Goal: Information Seeking & Learning: Learn about a topic

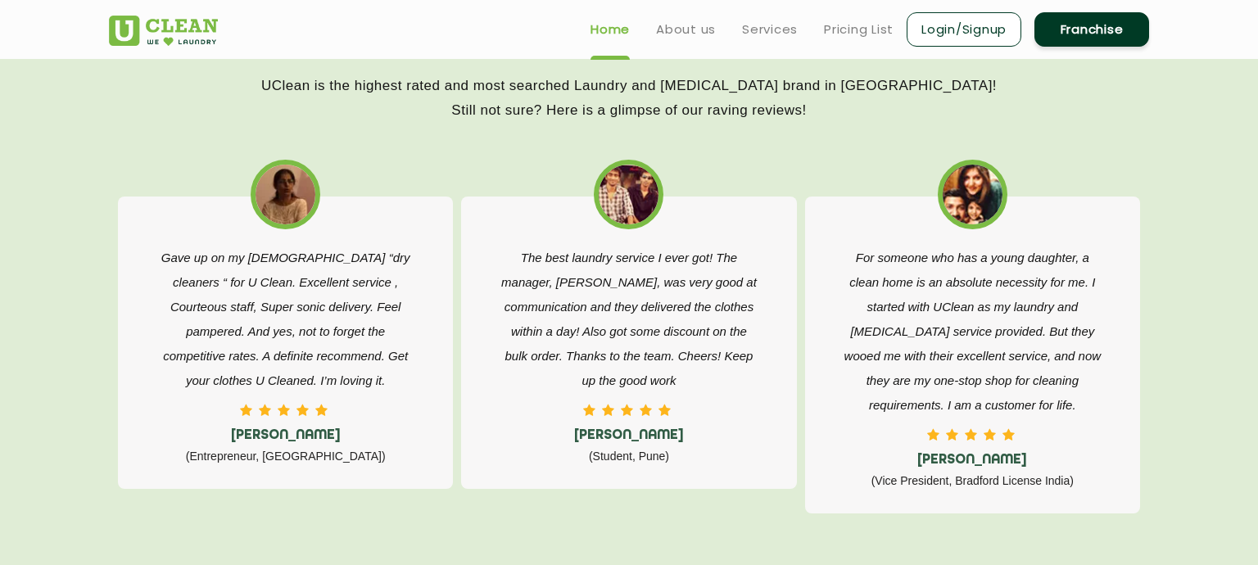
scroll to position [4047, 0]
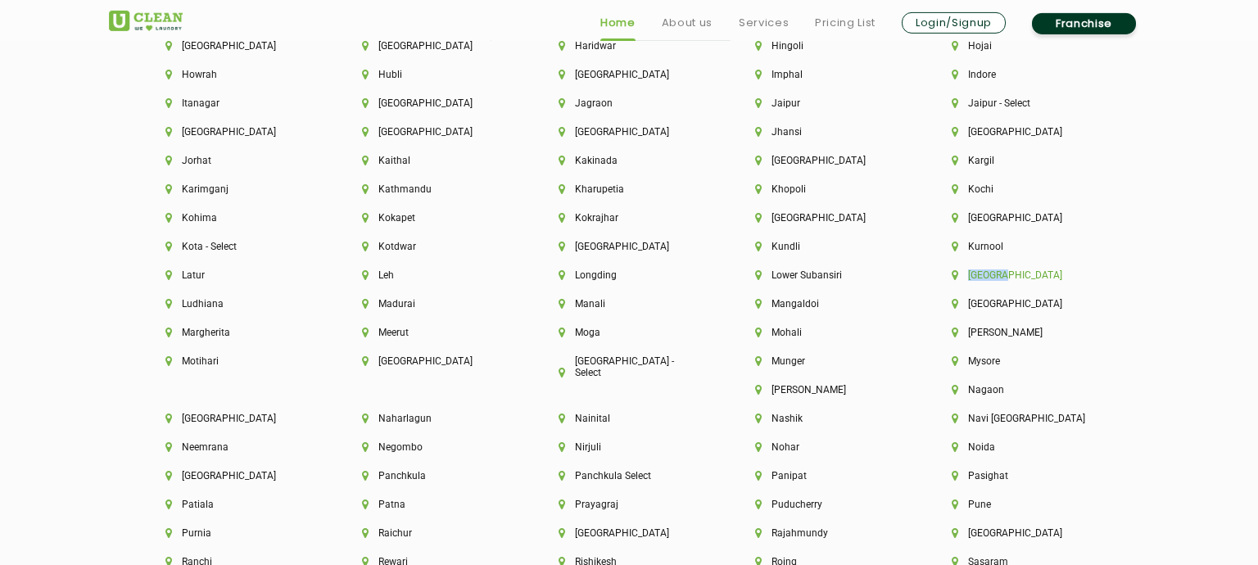
click at [989, 281] on li "[GEOGRAPHIC_DATA]" at bounding box center [1022, 275] width 141 height 11
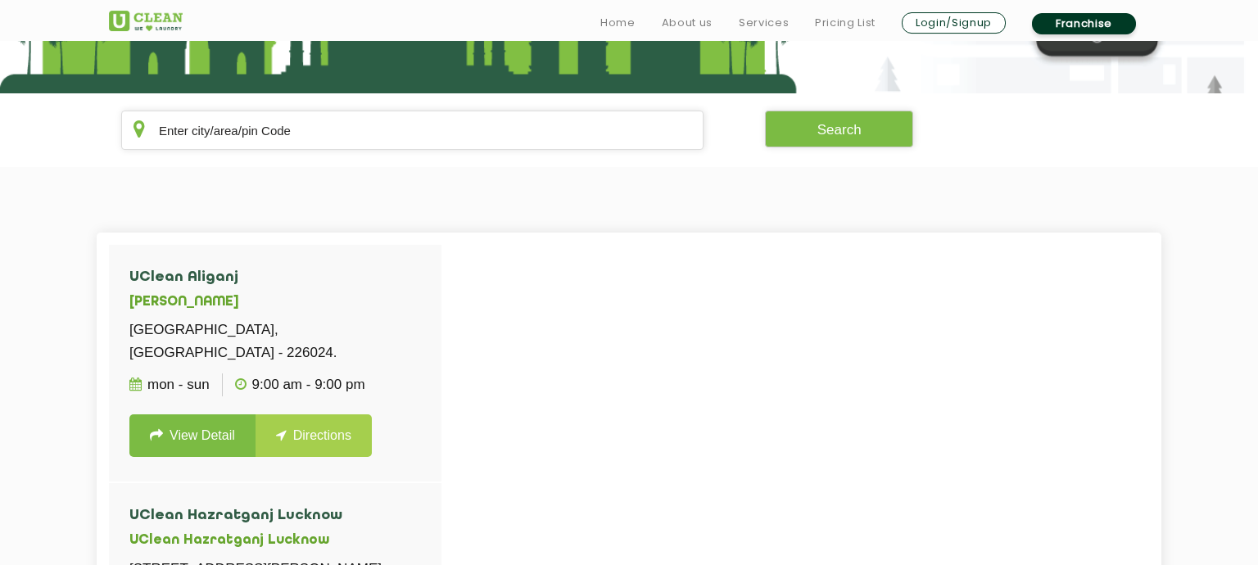
scroll to position [292, 0]
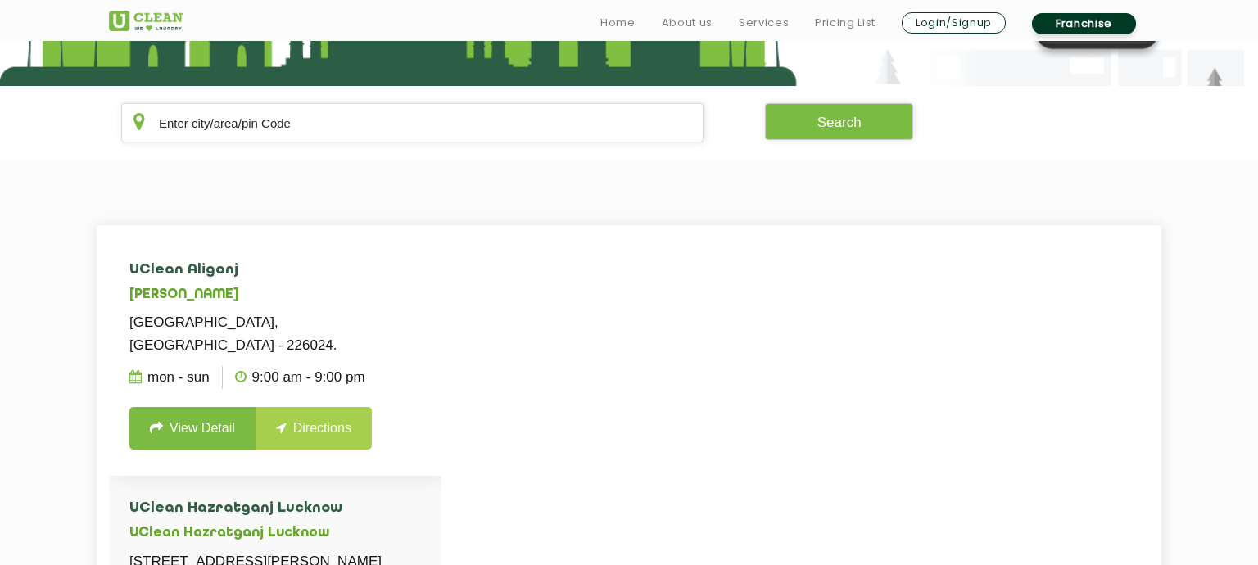
click at [163, 437] on link "View Detail" at bounding box center [192, 428] width 126 height 43
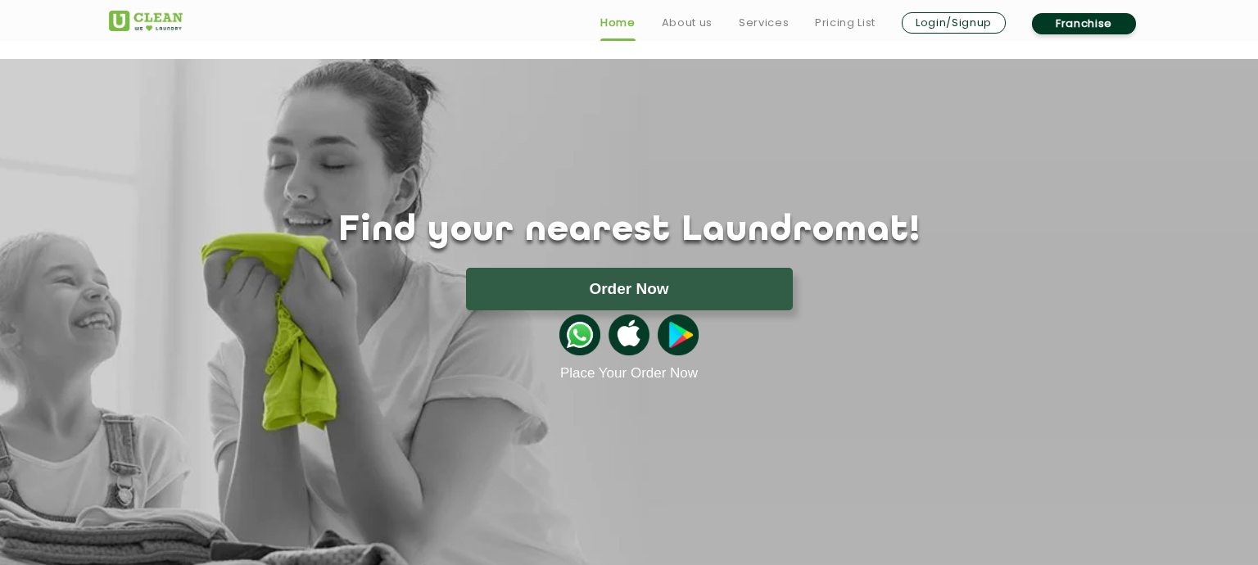
scroll to position [2857, 0]
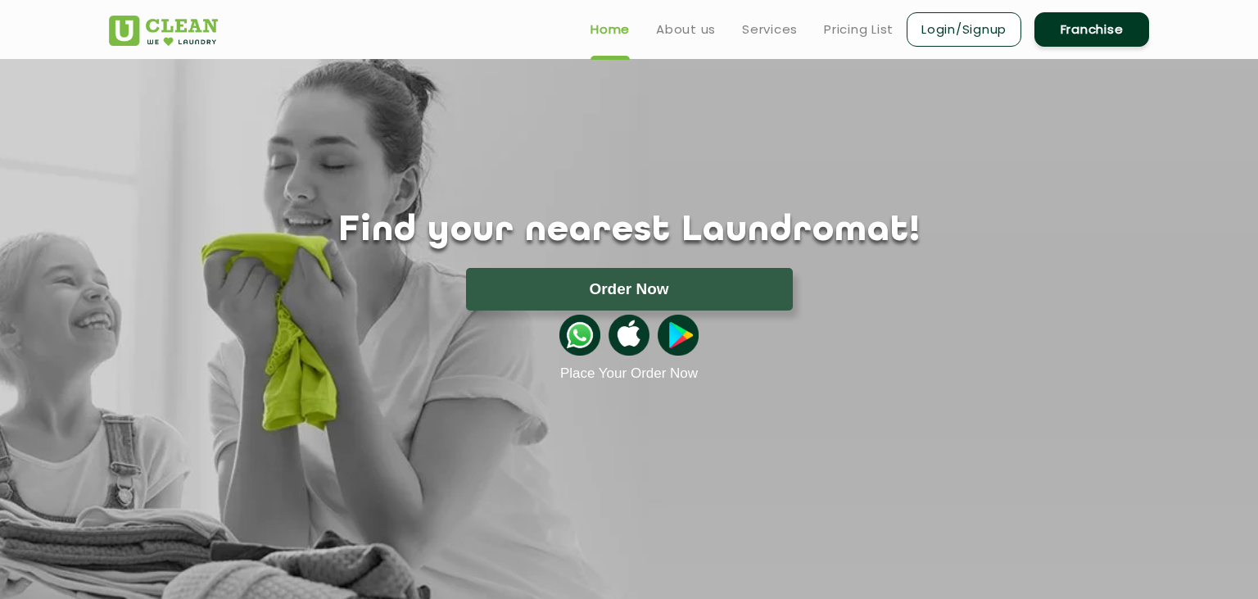
click at [739, 239] on h1 "Find your nearest Laundromat!" at bounding box center [629, 231] width 1065 height 41
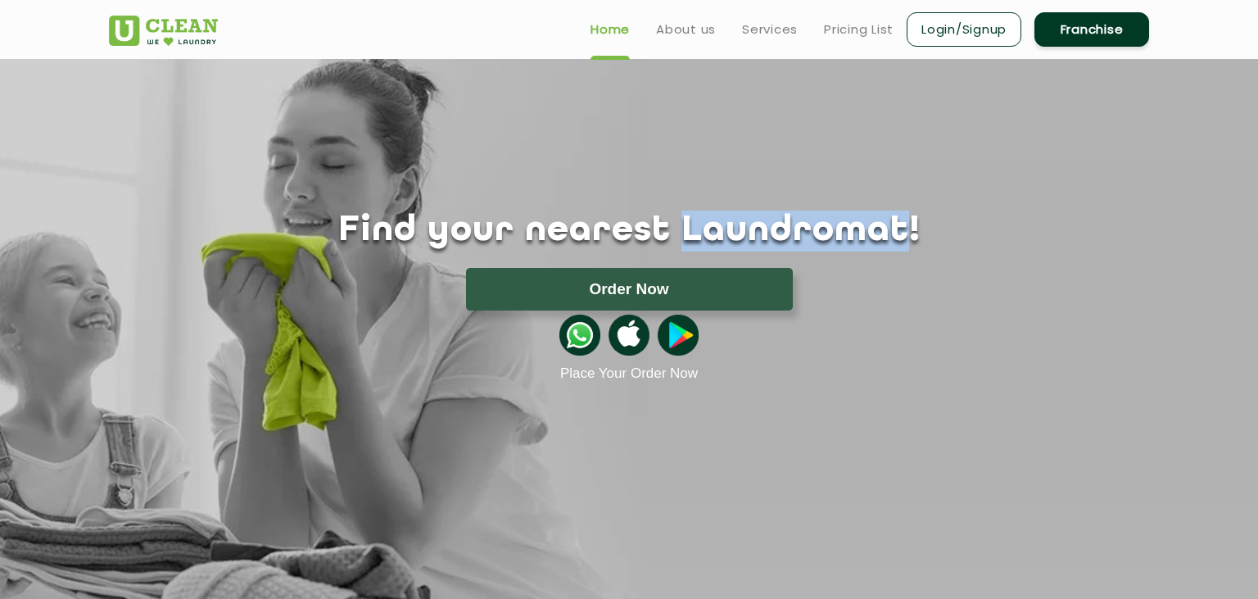
click at [739, 239] on h1 "Find your nearest Laundromat!" at bounding box center [629, 231] width 1065 height 41
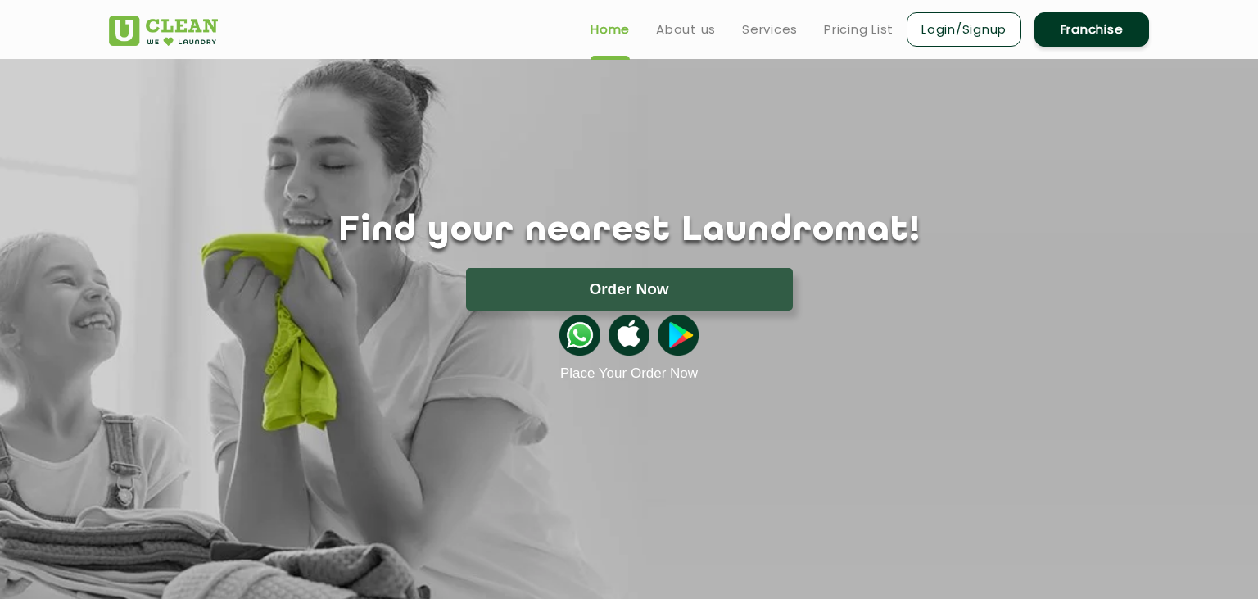
click at [739, 239] on h1 "Find your nearest Laundromat!" at bounding box center [629, 231] width 1065 height 41
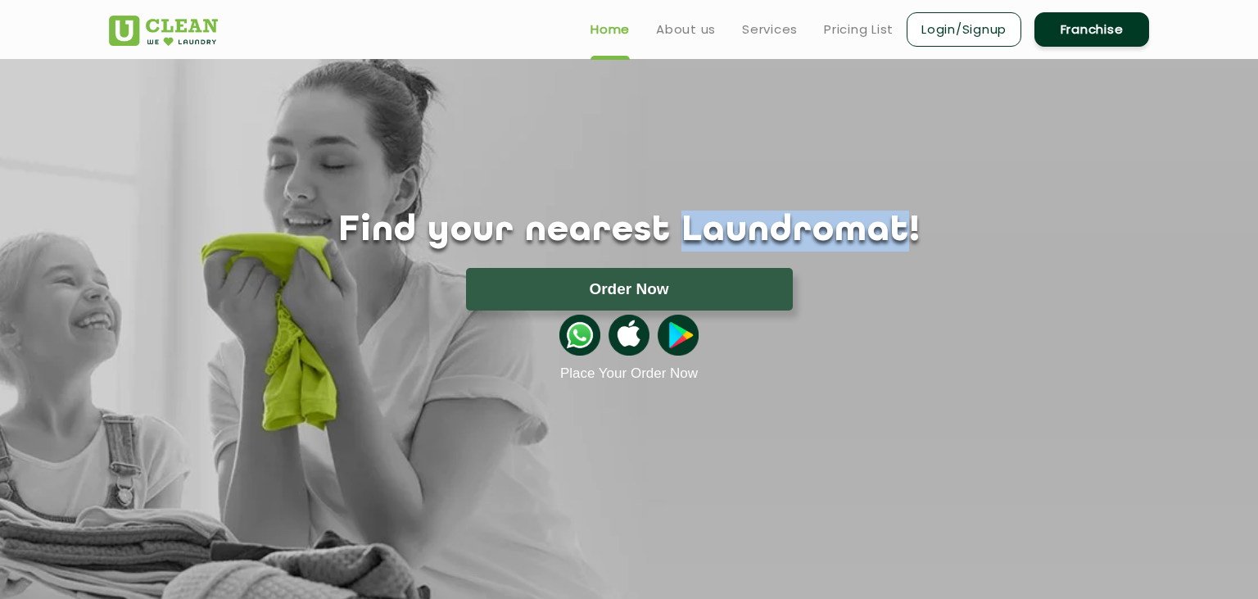
click at [739, 239] on h1 "Find your nearest Laundromat!" at bounding box center [629, 231] width 1065 height 41
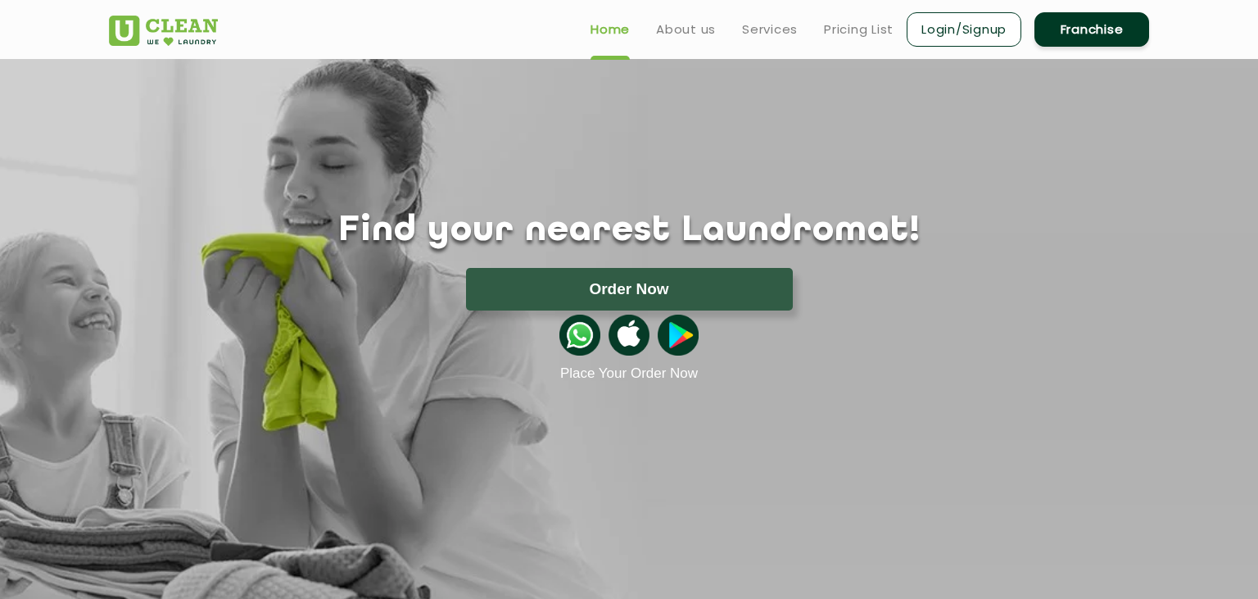
click at [739, 239] on h1 "Find your nearest Laundromat!" at bounding box center [629, 231] width 1065 height 41
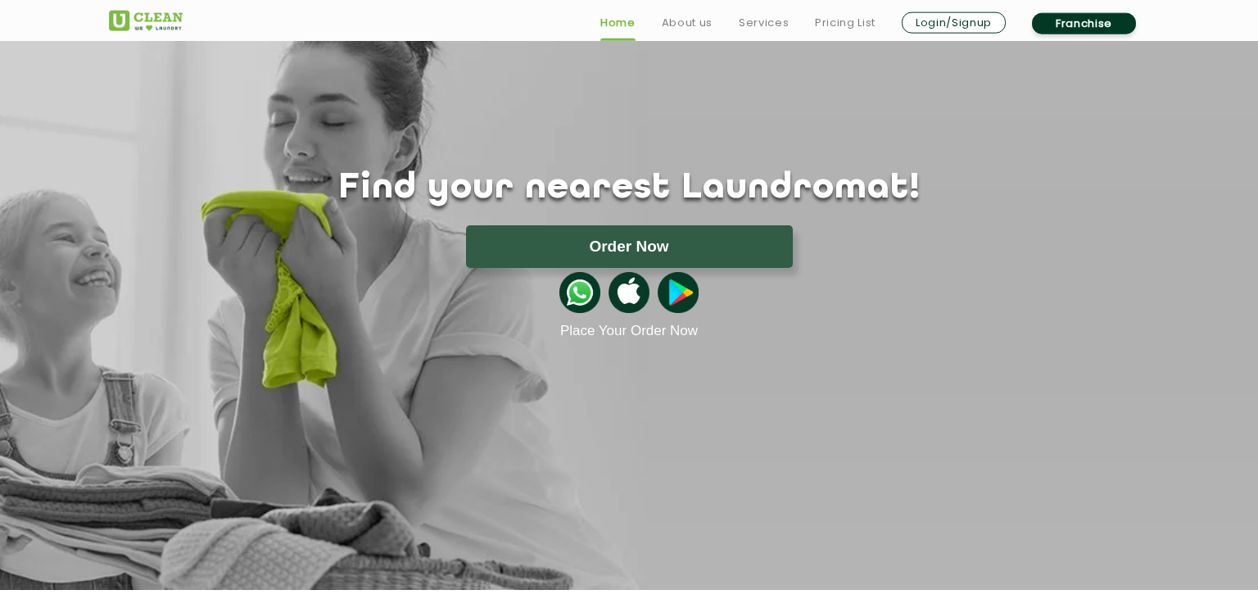
scroll to position [45, 0]
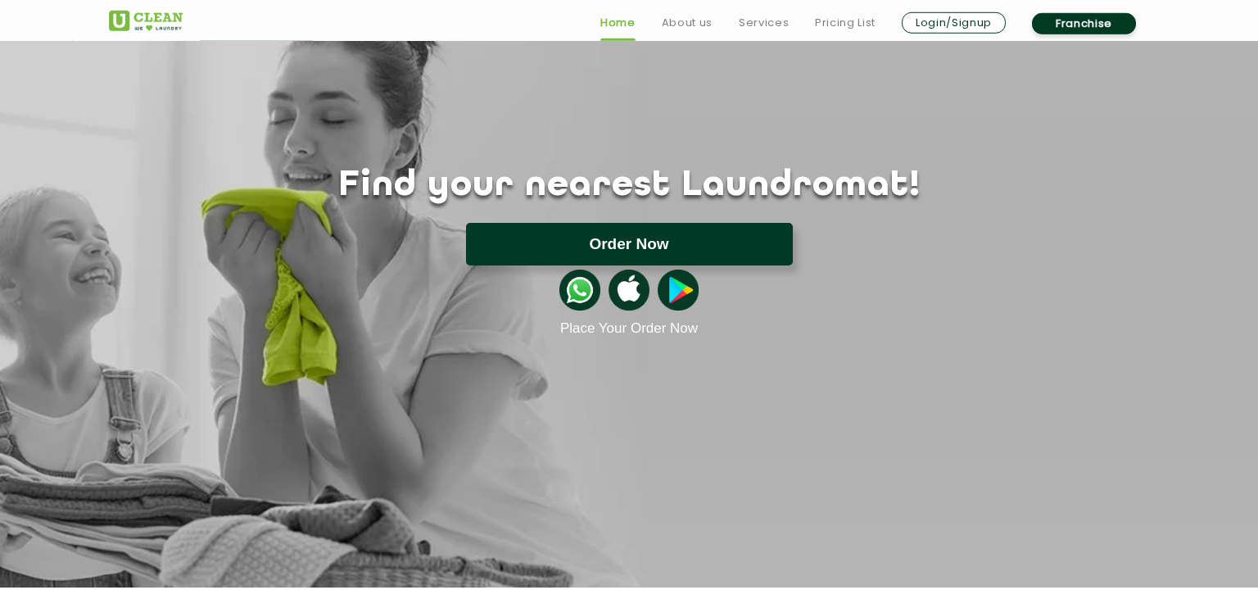
click at [768, 230] on button "Order Now" at bounding box center [629, 244] width 327 height 43
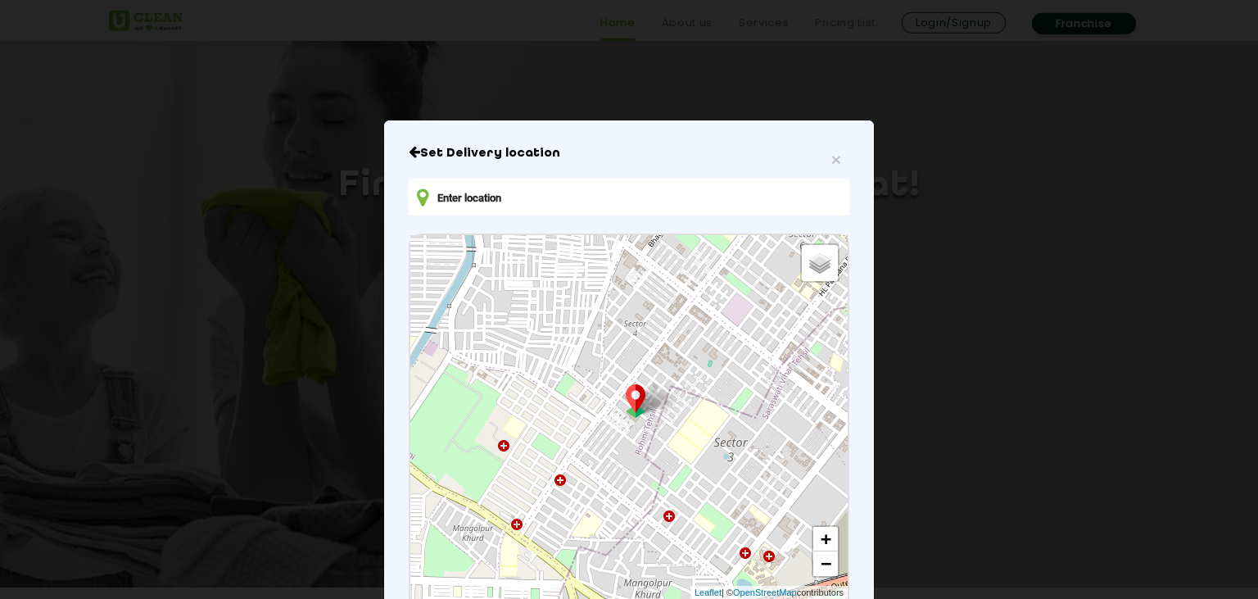
click at [590, 206] on input "text" at bounding box center [629, 197] width 441 height 37
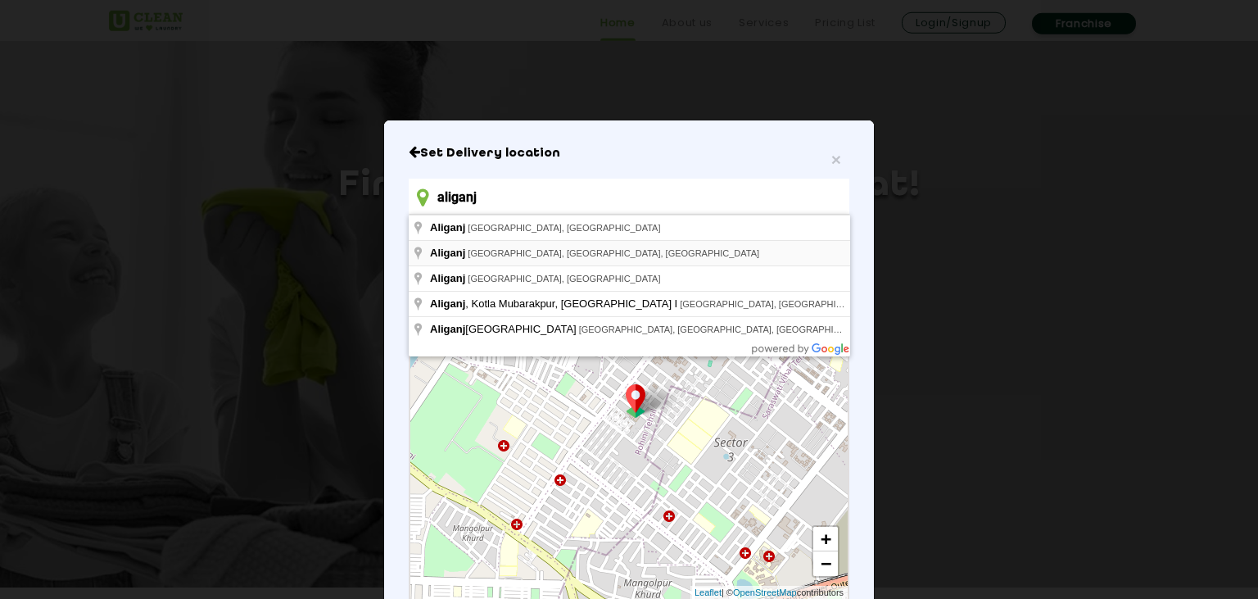
type input "Aliganj, [GEOGRAPHIC_DATA], [GEOGRAPHIC_DATA], [GEOGRAPHIC_DATA]"
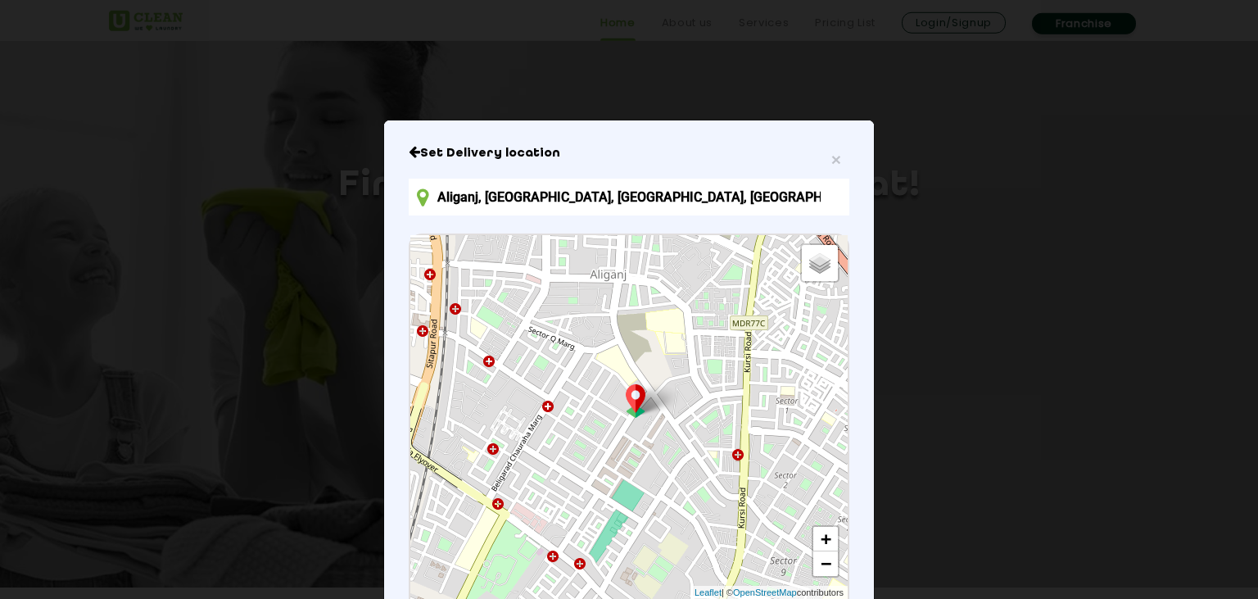
scroll to position [162, 0]
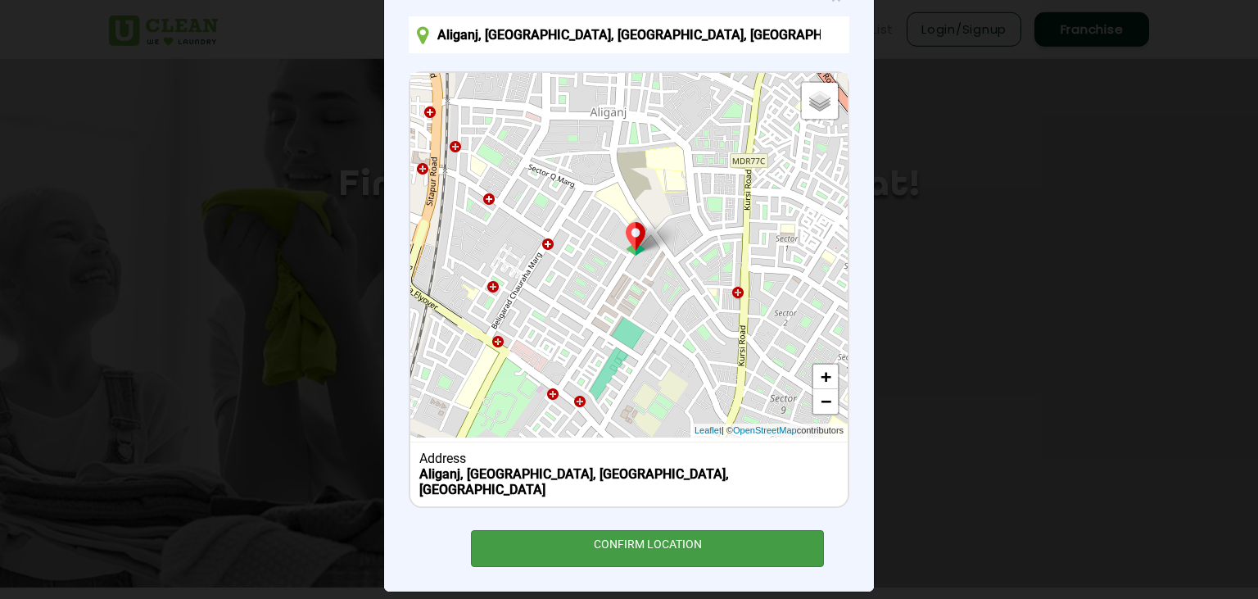
click at [729, 530] on div "CONFIRM LOCATION" at bounding box center [647, 548] width 353 height 37
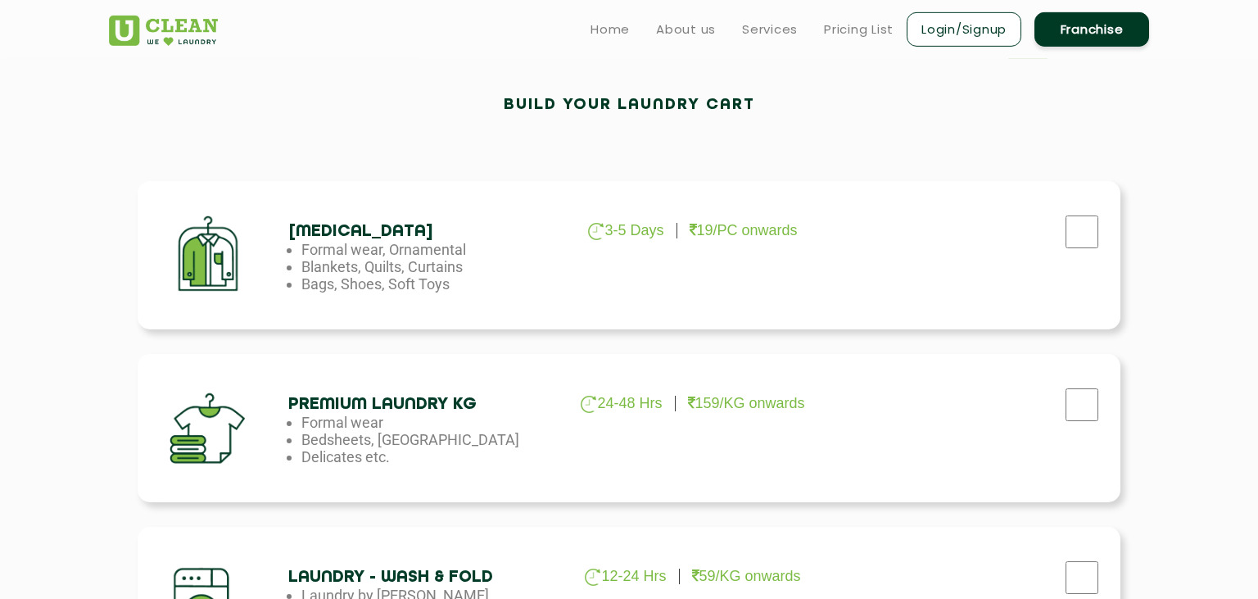
scroll to position [461, 0]
click at [1089, 239] on input "checkbox" at bounding box center [1082, 232] width 41 height 33
checkbox input "false"
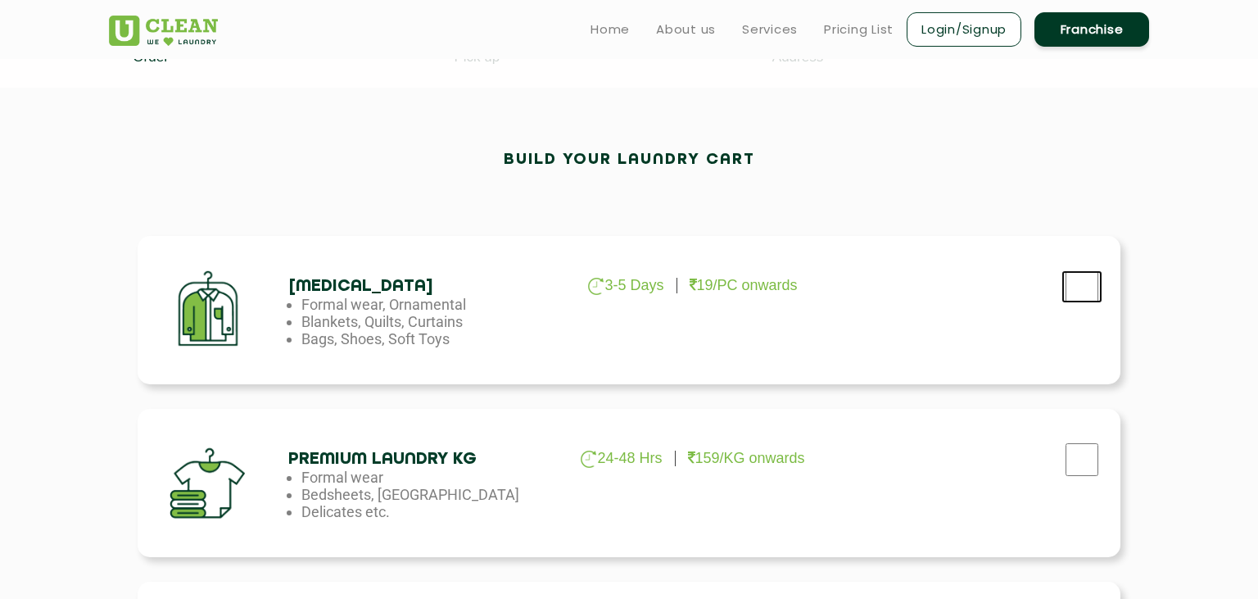
scroll to position [0, 0]
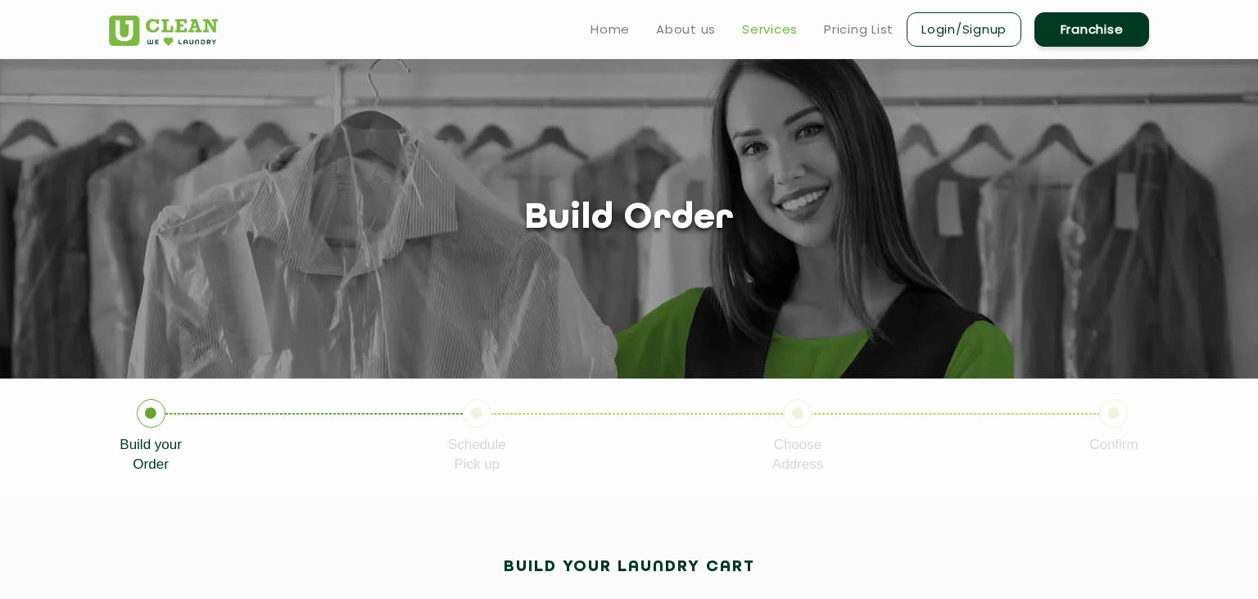
click at [768, 22] on link "Services" at bounding box center [770, 30] width 56 height 20
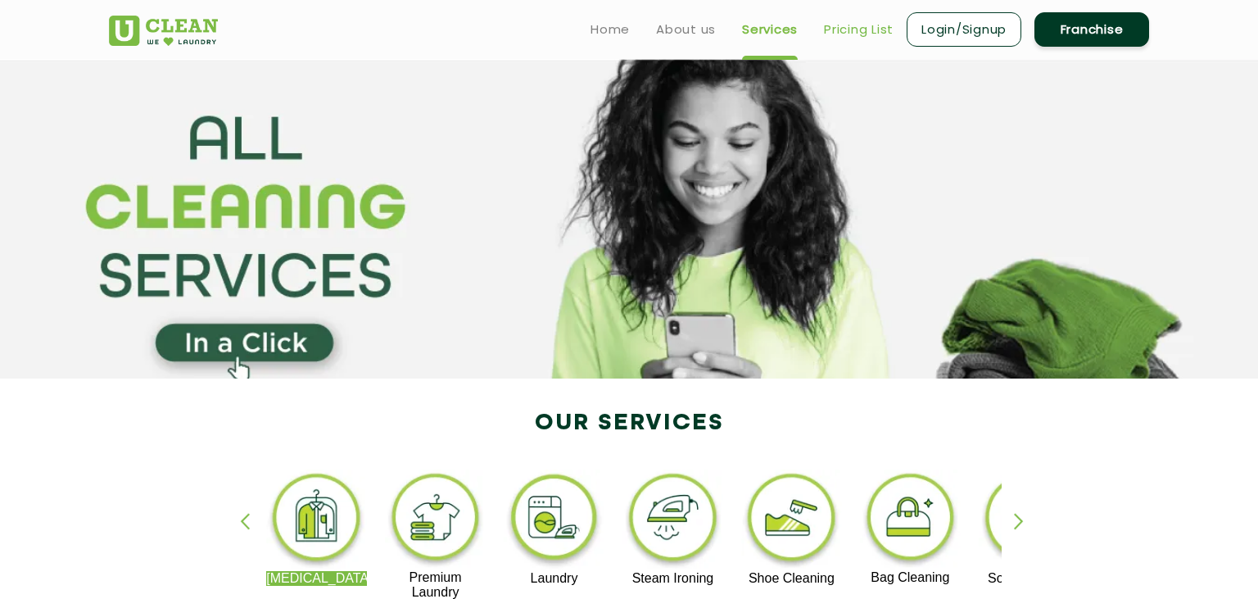
click at [867, 32] on link "Pricing List" at bounding box center [859, 30] width 70 height 20
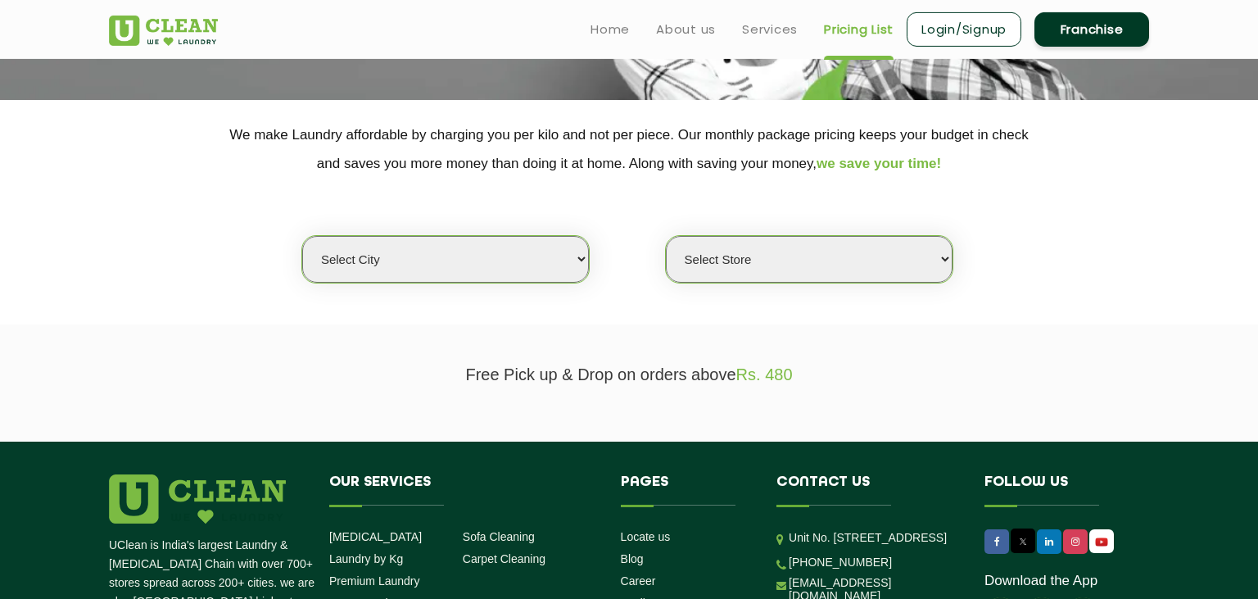
scroll to position [279, 0]
click at [302, 236] on select "Select city [GEOGRAPHIC_DATA] [GEOGRAPHIC_DATA] [GEOGRAPHIC_DATA] [GEOGRAPHIC_D…" at bounding box center [445, 259] width 287 height 47
select select "14"
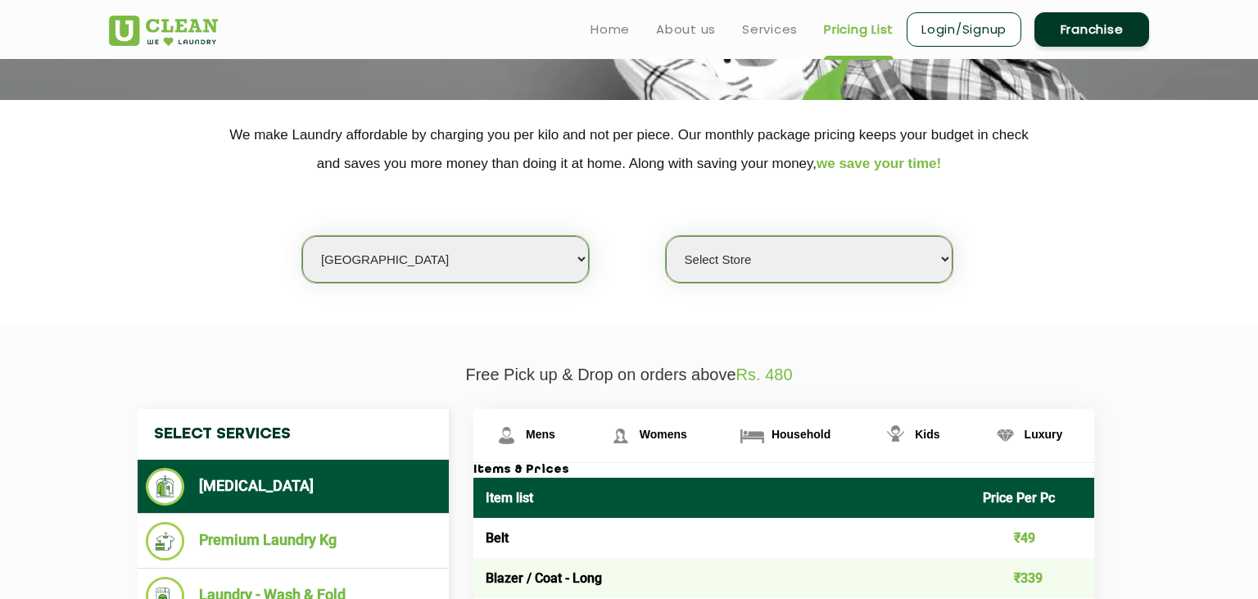
click at [666, 236] on select "Select Store UClean Aliganj UClean Hazratganj [GEOGRAPHIC_DATA] [GEOGRAPHIC_DAT…" at bounding box center [809, 259] width 287 height 47
select select "116"
click option "UClean Aliganj" at bounding box center [0, 0] width 0 height 0
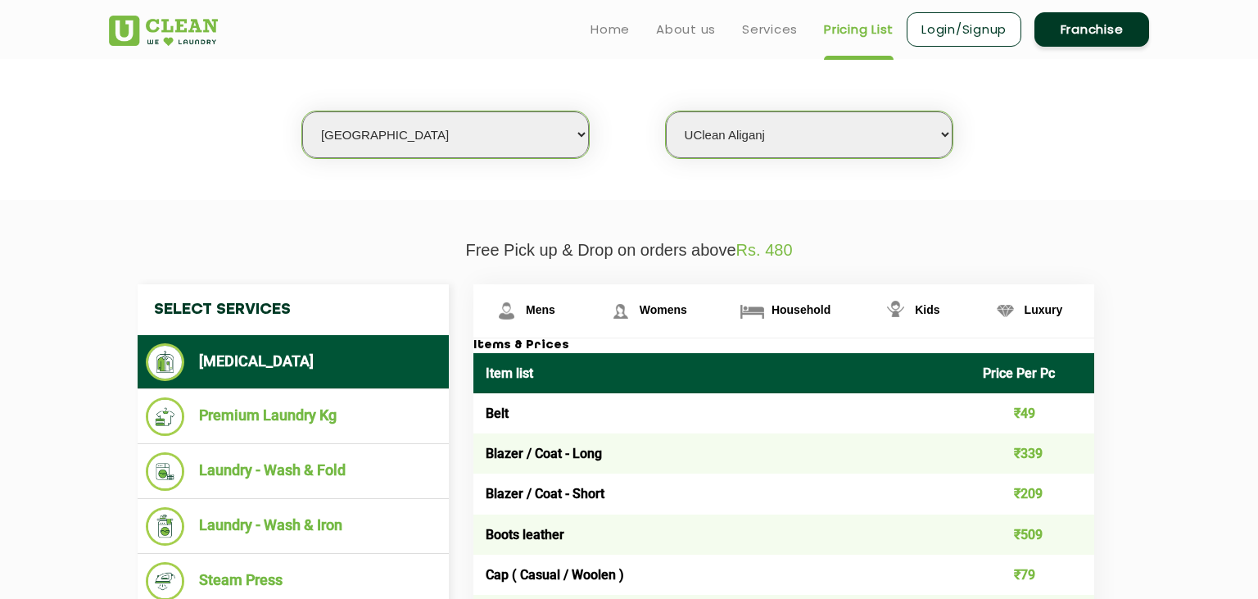
scroll to position [401, 0]
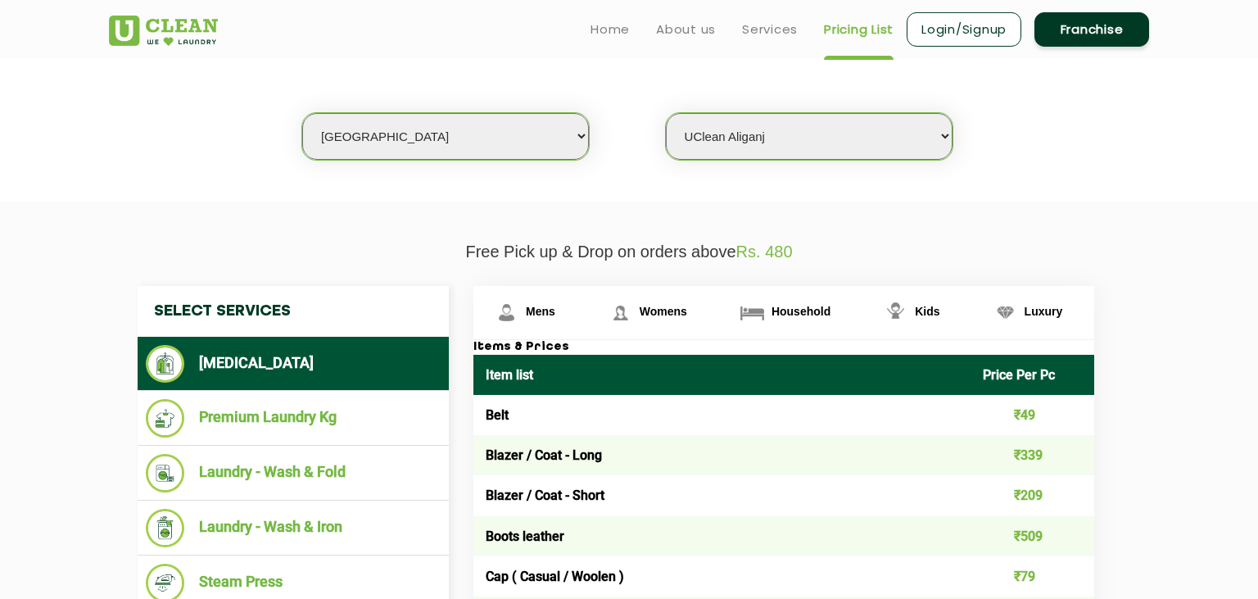
click at [288, 356] on li "[MEDICAL_DATA]" at bounding box center [293, 364] width 295 height 38
click at [556, 311] on link "Mens" at bounding box center [531, 312] width 114 height 53
click at [555, 309] on span "Womens" at bounding box center [540, 311] width 29 height 13
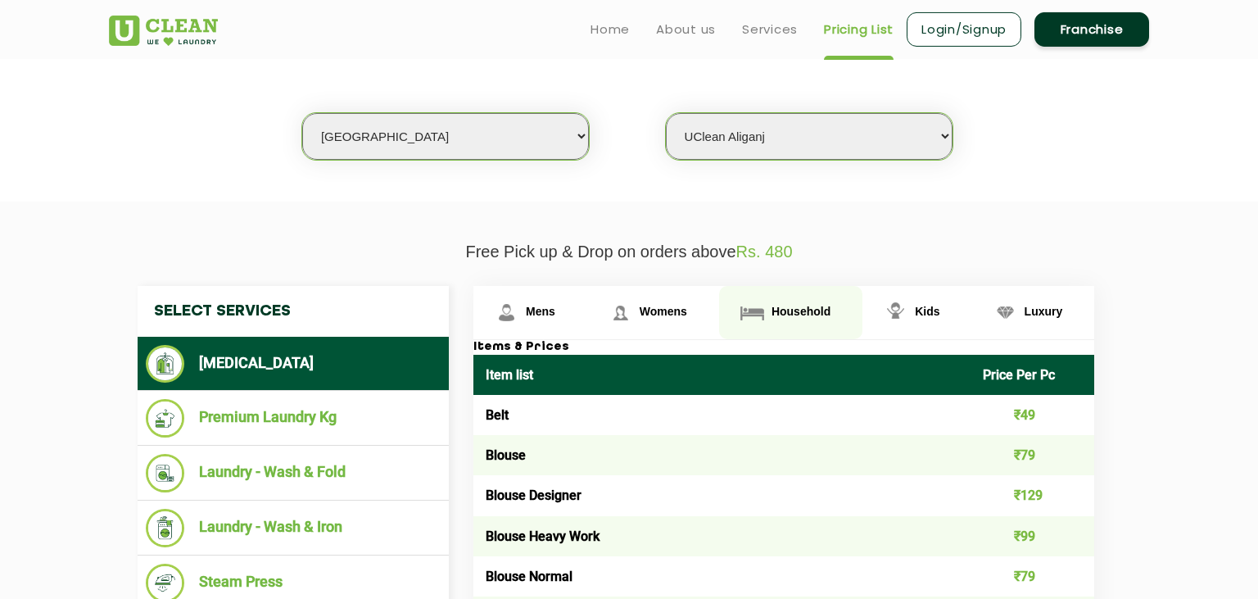
click at [555, 310] on span "Household" at bounding box center [540, 311] width 29 height 13
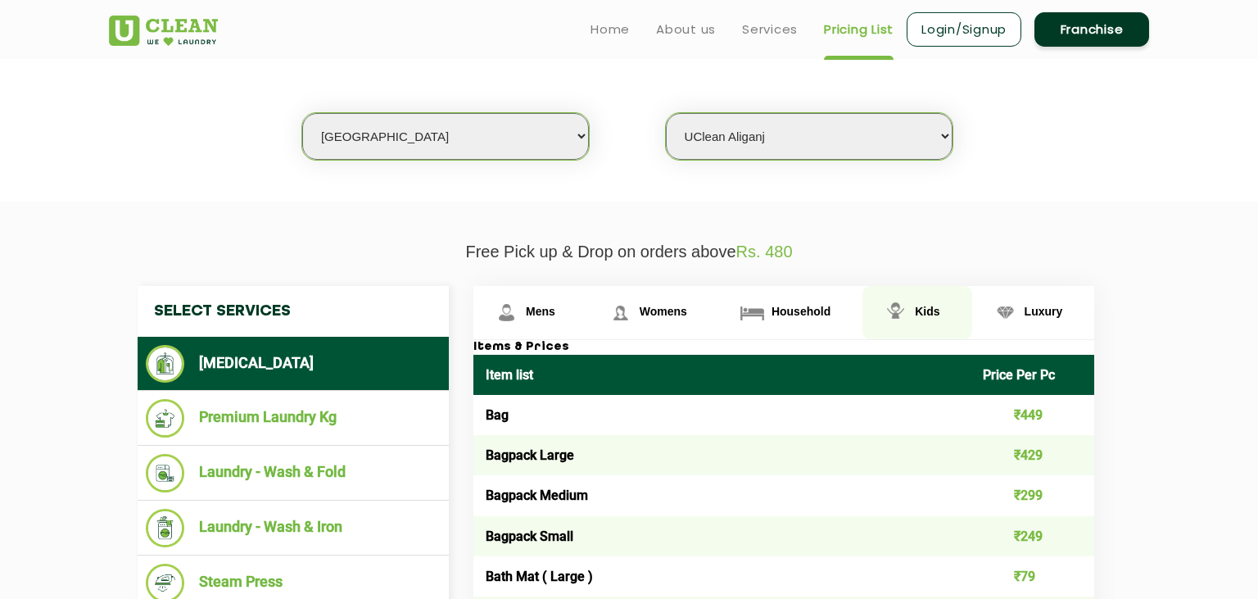
click at [587, 302] on link "Kids" at bounding box center [531, 312] width 114 height 53
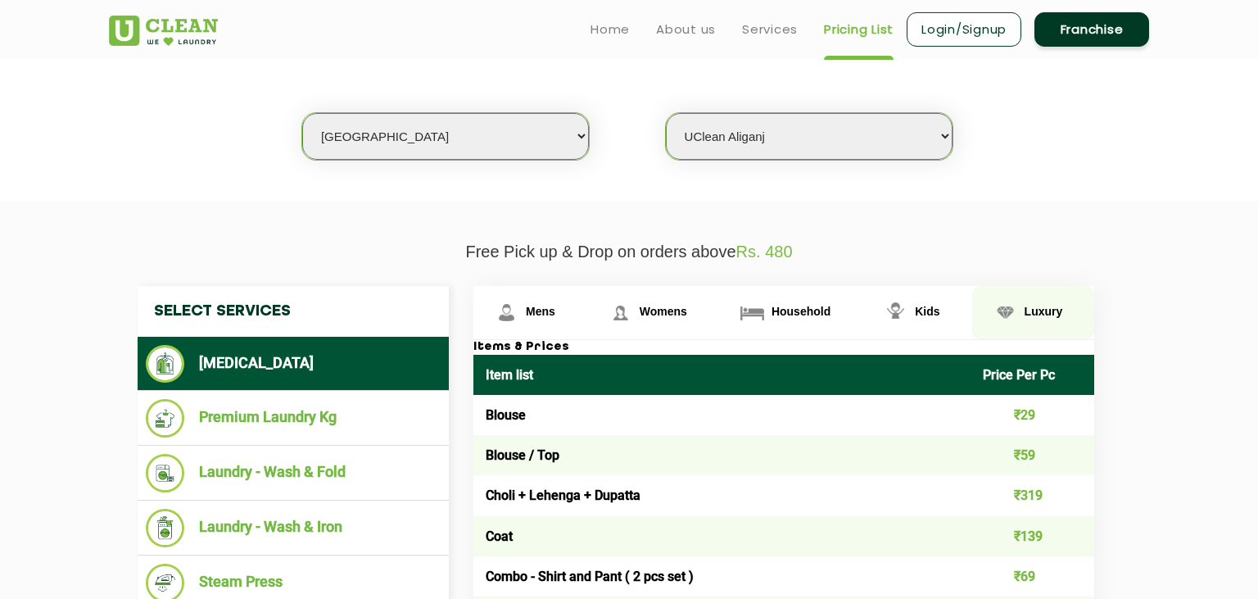
click at [587, 298] on link "Luxury" at bounding box center [531, 312] width 114 height 53
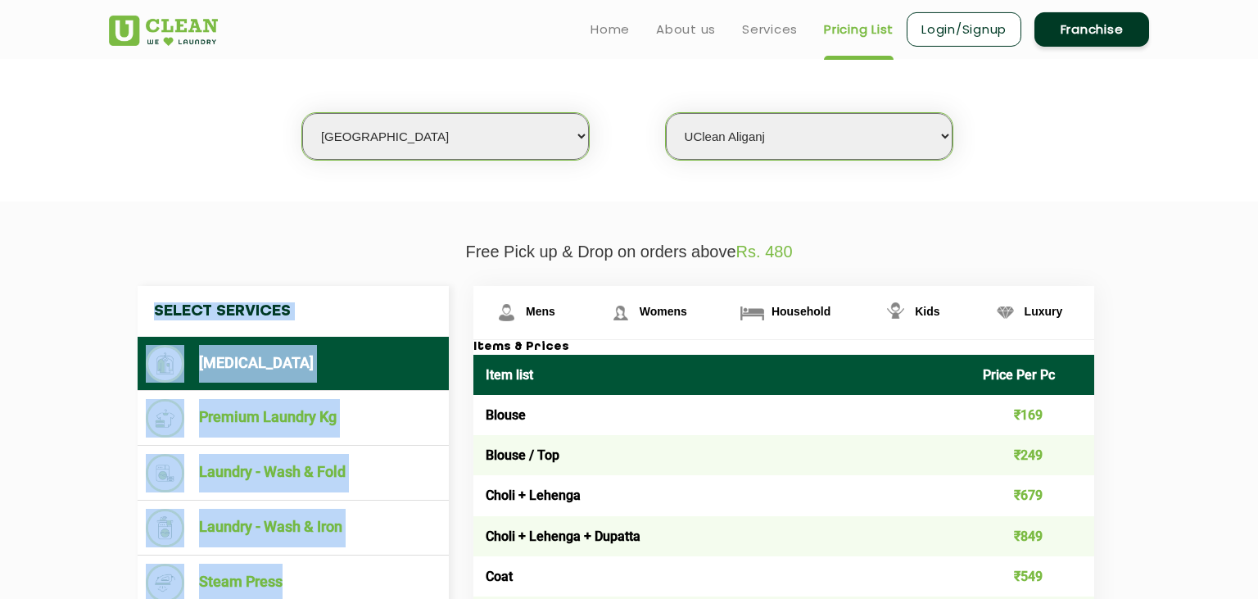
drag, startPoint x: 468, startPoint y: 301, endPoint x: 1063, endPoint y: 218, distance: 600.5
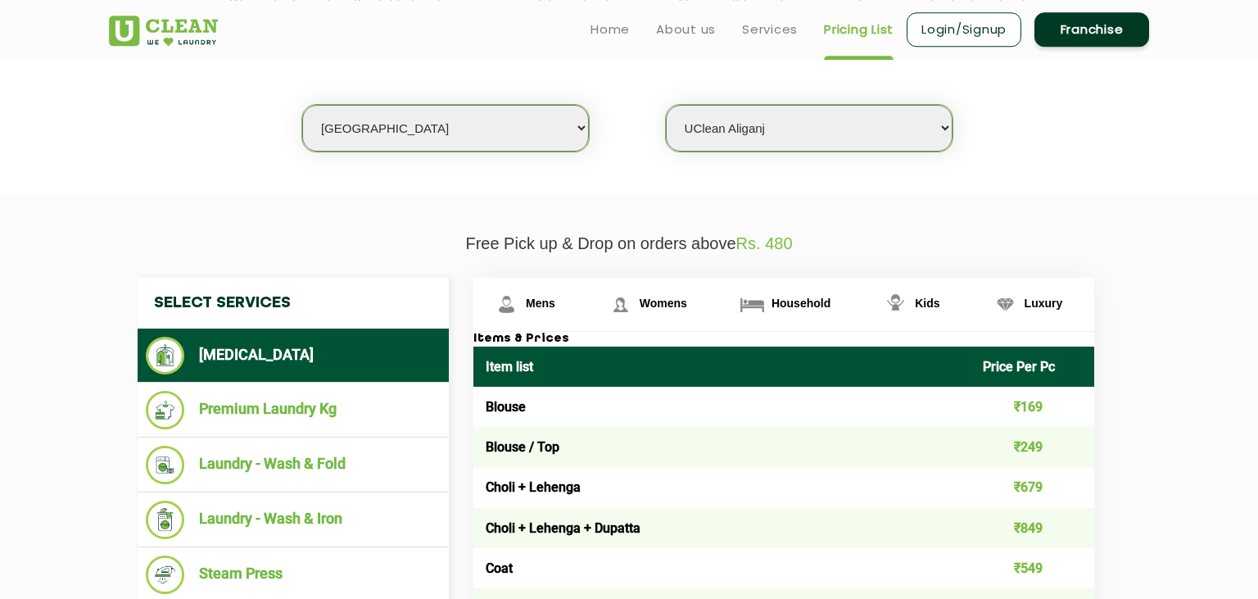
scroll to position [408, 0]
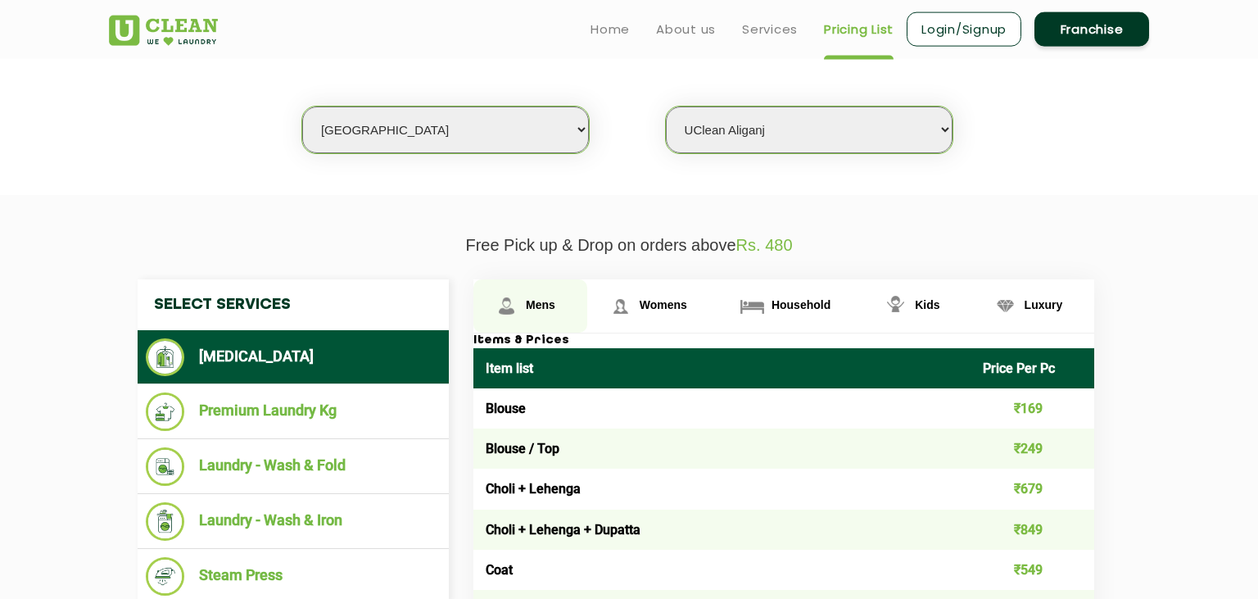
click at [540, 304] on span "Mens" at bounding box center [540, 304] width 29 height 13
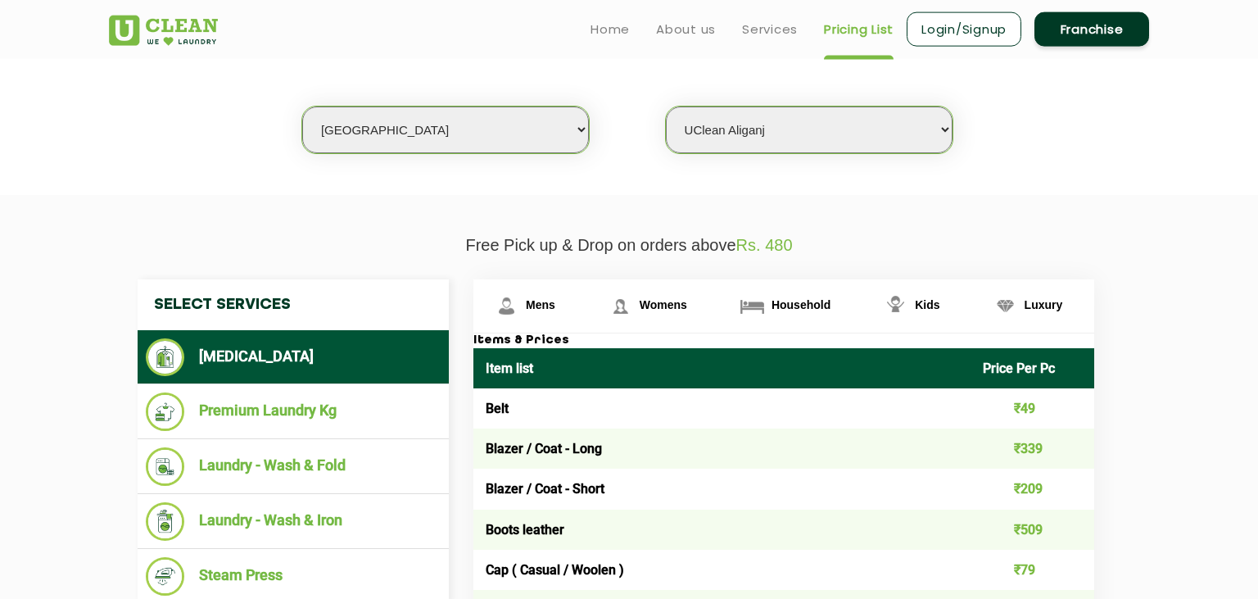
click at [324, 350] on li "[MEDICAL_DATA]" at bounding box center [293, 357] width 295 height 38
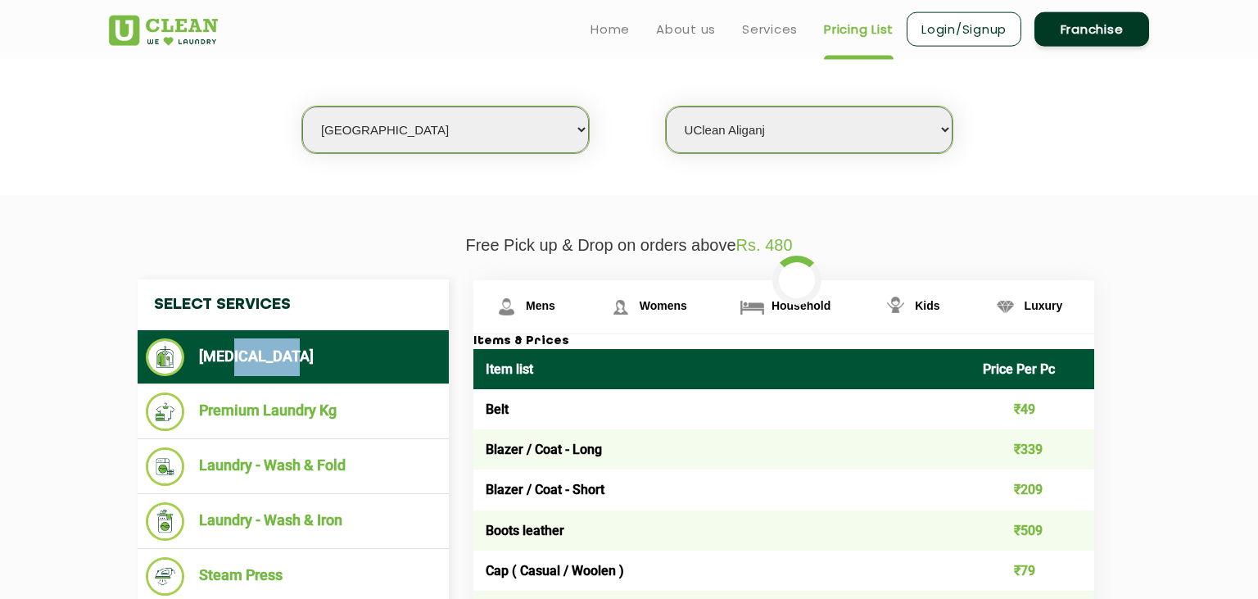
click at [324, 350] on li "[MEDICAL_DATA]" at bounding box center [293, 357] width 295 height 38
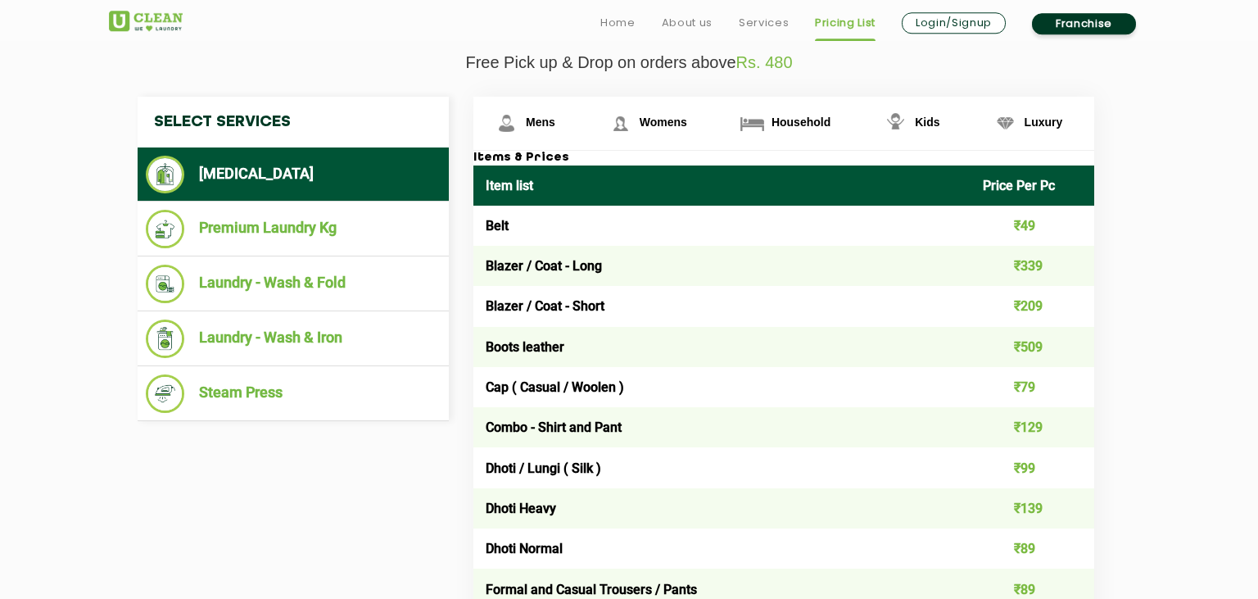
scroll to position [591, 0]
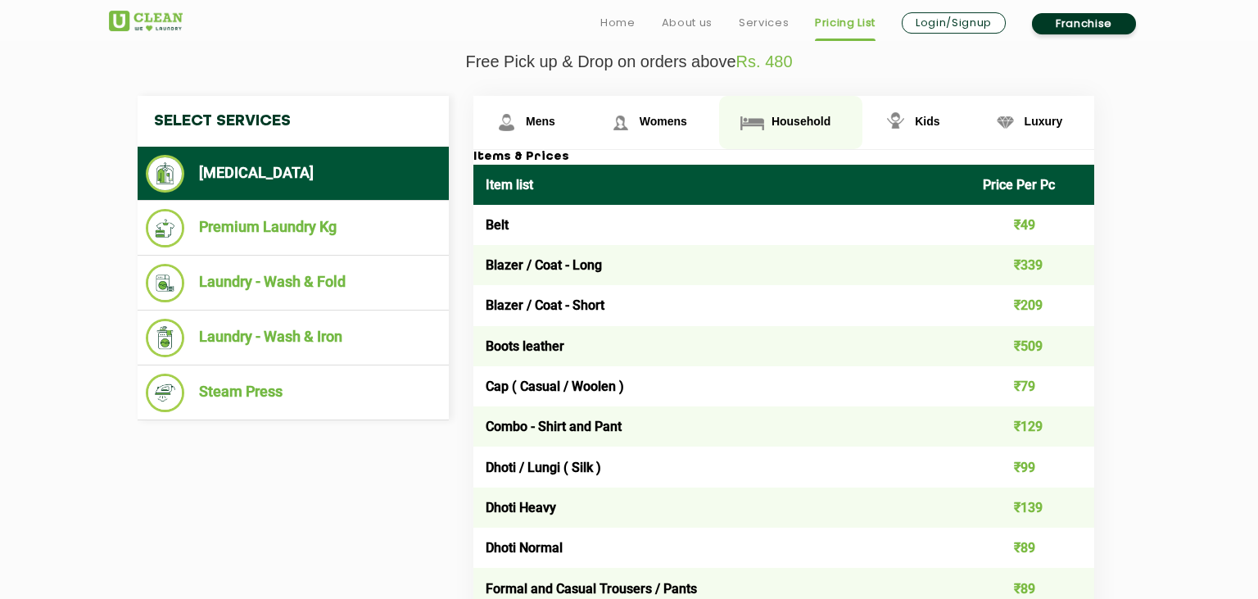
click at [587, 110] on link "Household" at bounding box center [531, 122] width 114 height 53
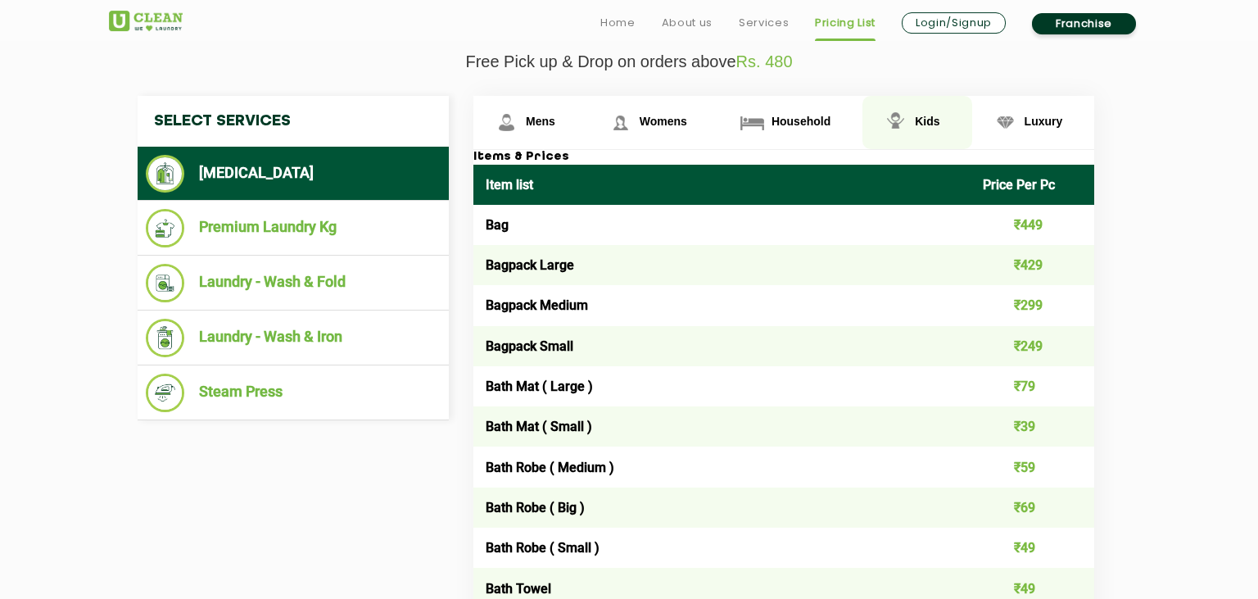
click at [587, 129] on link "Kids" at bounding box center [531, 122] width 114 height 53
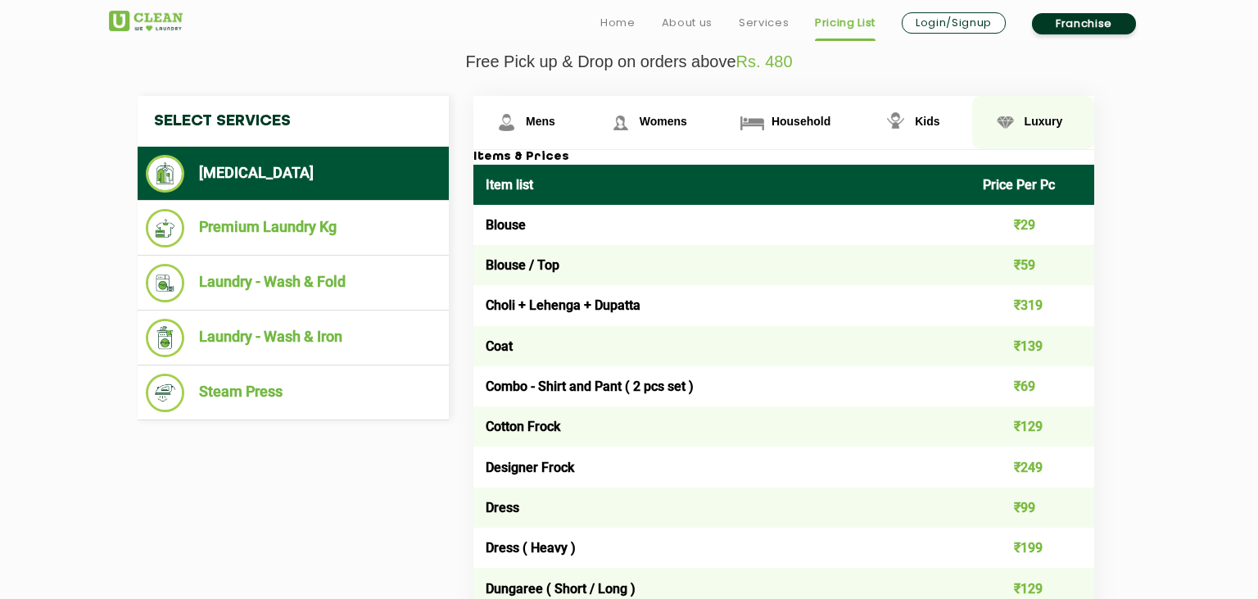
click at [587, 122] on link "Luxury" at bounding box center [531, 122] width 114 height 53
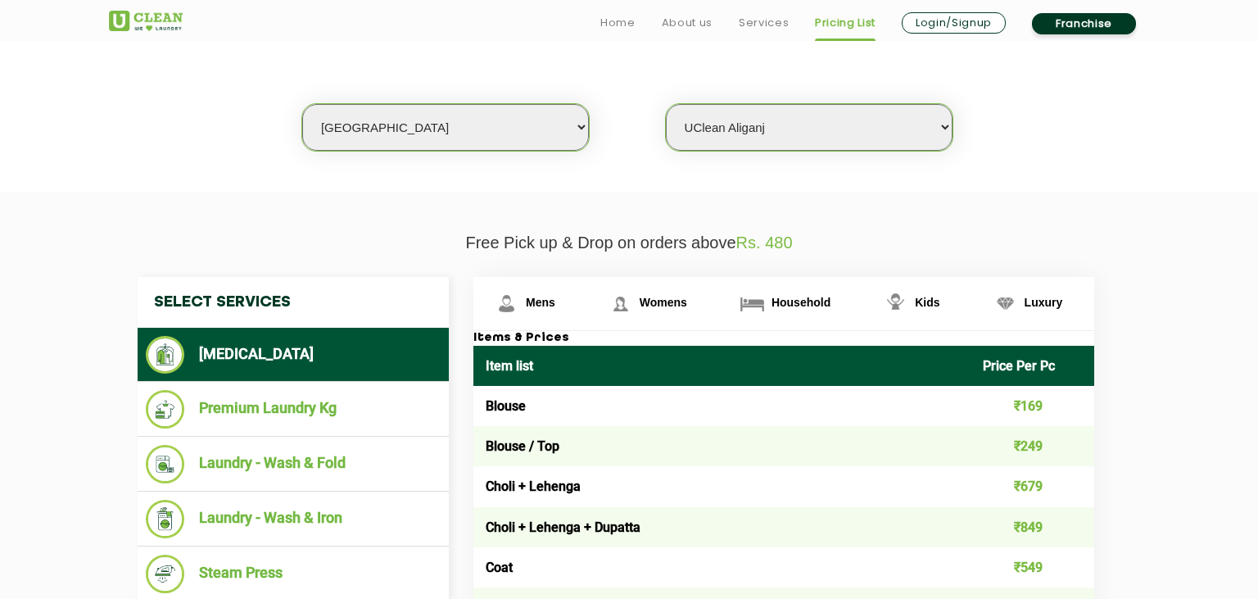
scroll to position [464, 0]
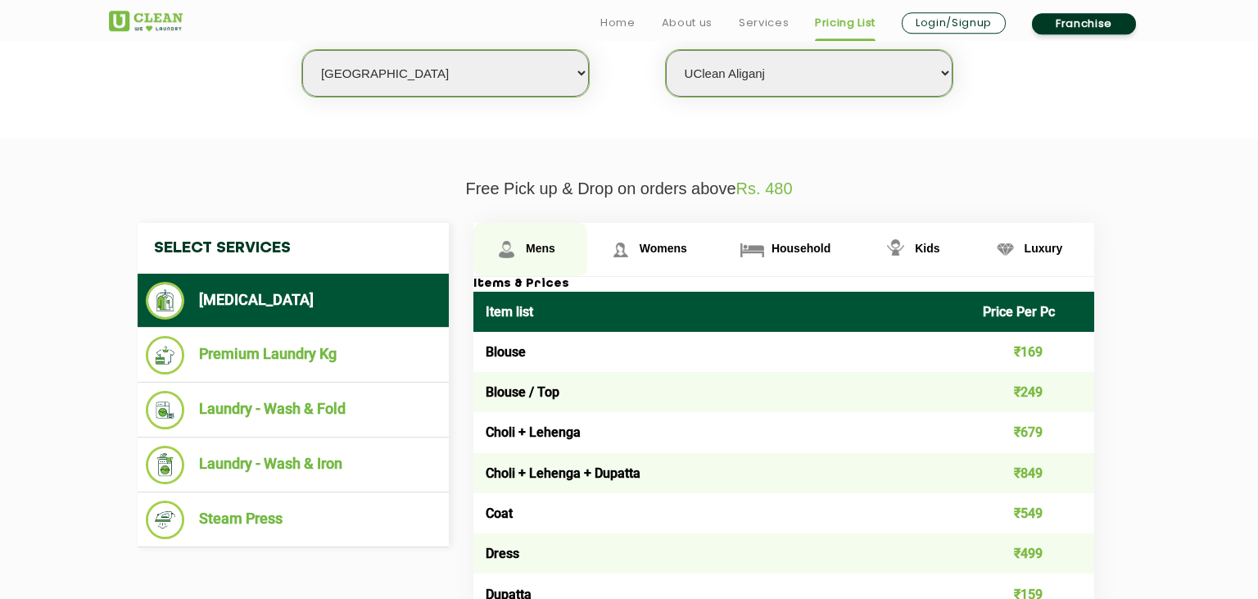
click at [528, 255] on link "Mens" at bounding box center [531, 249] width 114 height 53
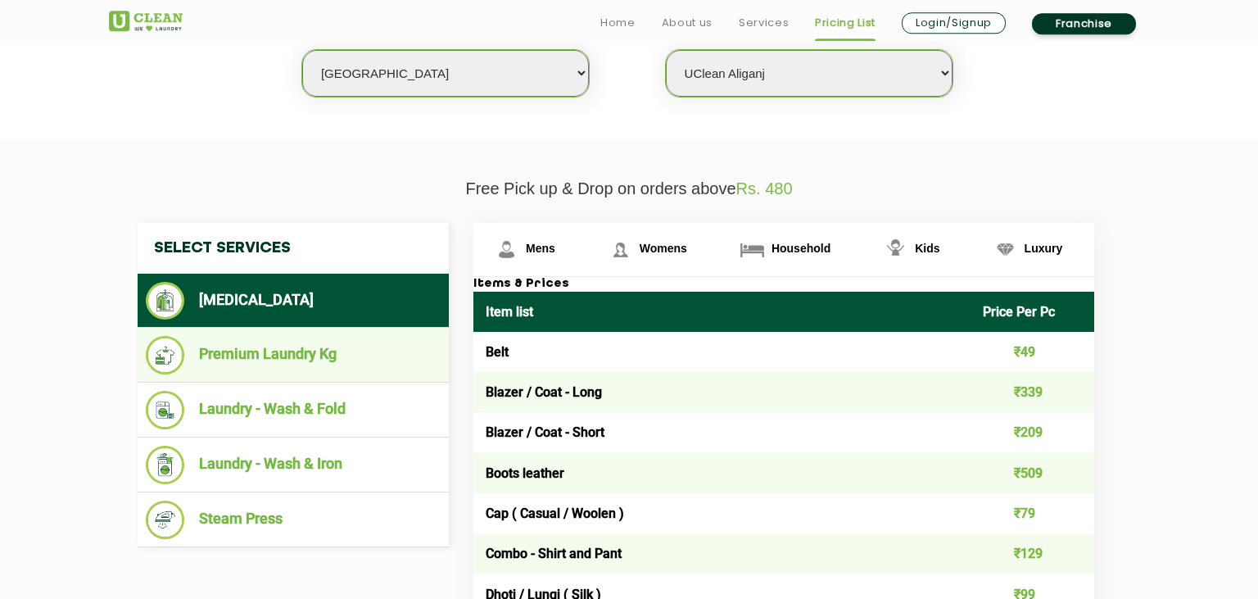
click at [329, 349] on li "Premium Laundry Kg" at bounding box center [293, 355] width 295 height 39
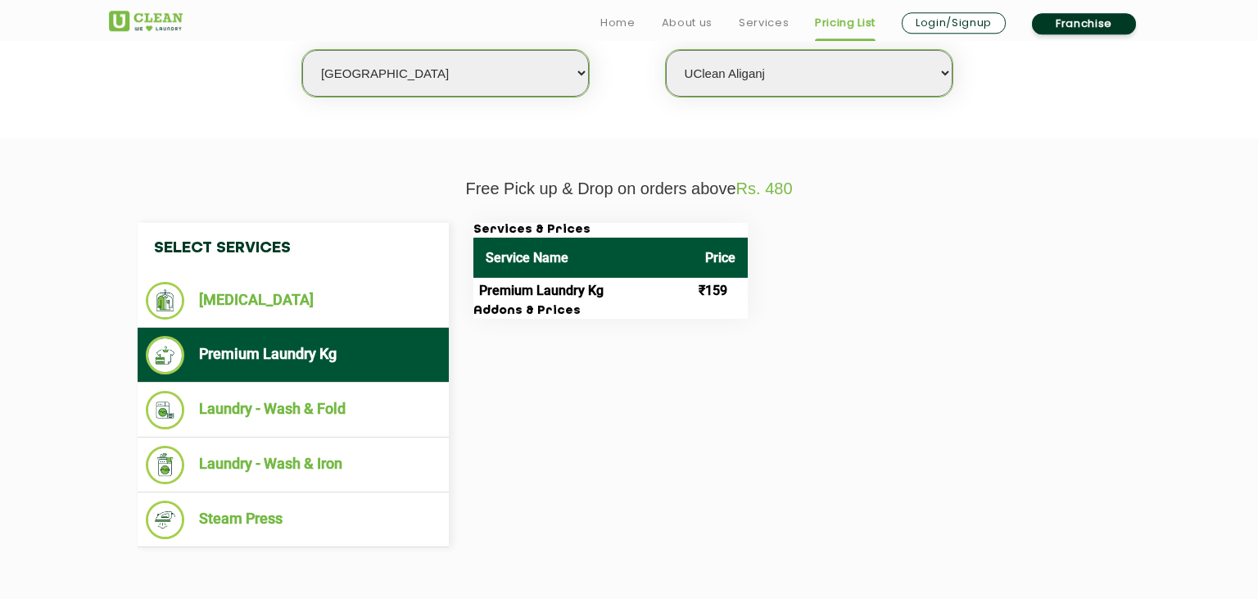
click at [510, 316] on h3 "Addons & Prices" at bounding box center [611, 311] width 274 height 15
click at [601, 247] on th "Service Name" at bounding box center [584, 258] width 220 height 40
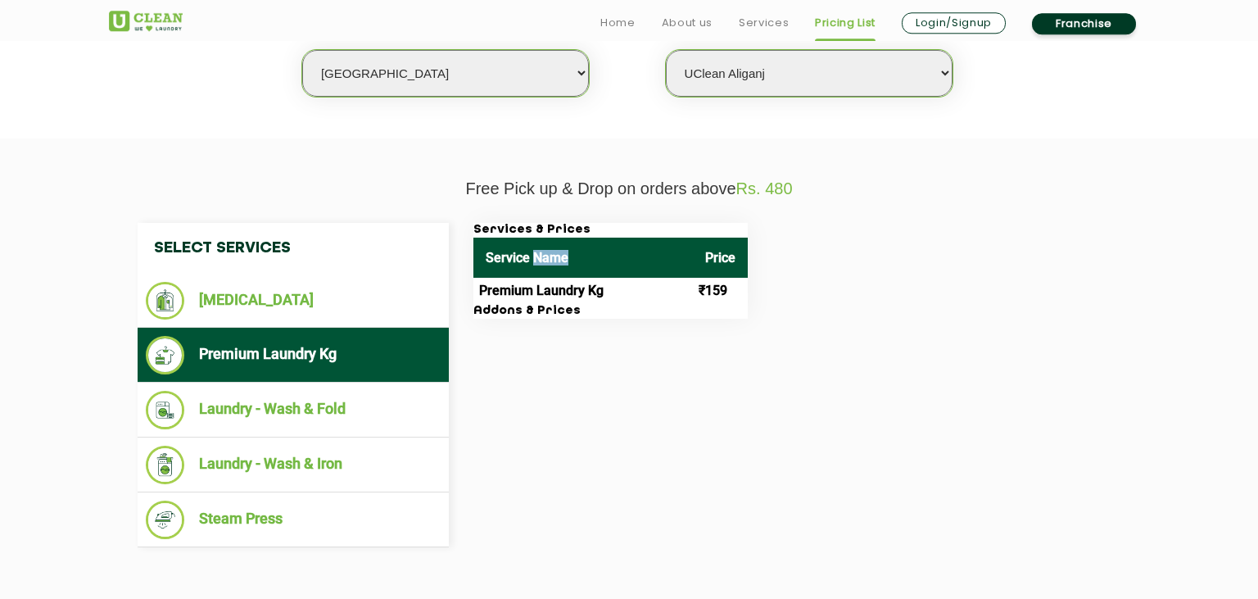
click at [601, 247] on th "Service Name" at bounding box center [584, 258] width 220 height 40
click at [578, 275] on th "Service Name" at bounding box center [584, 258] width 220 height 40
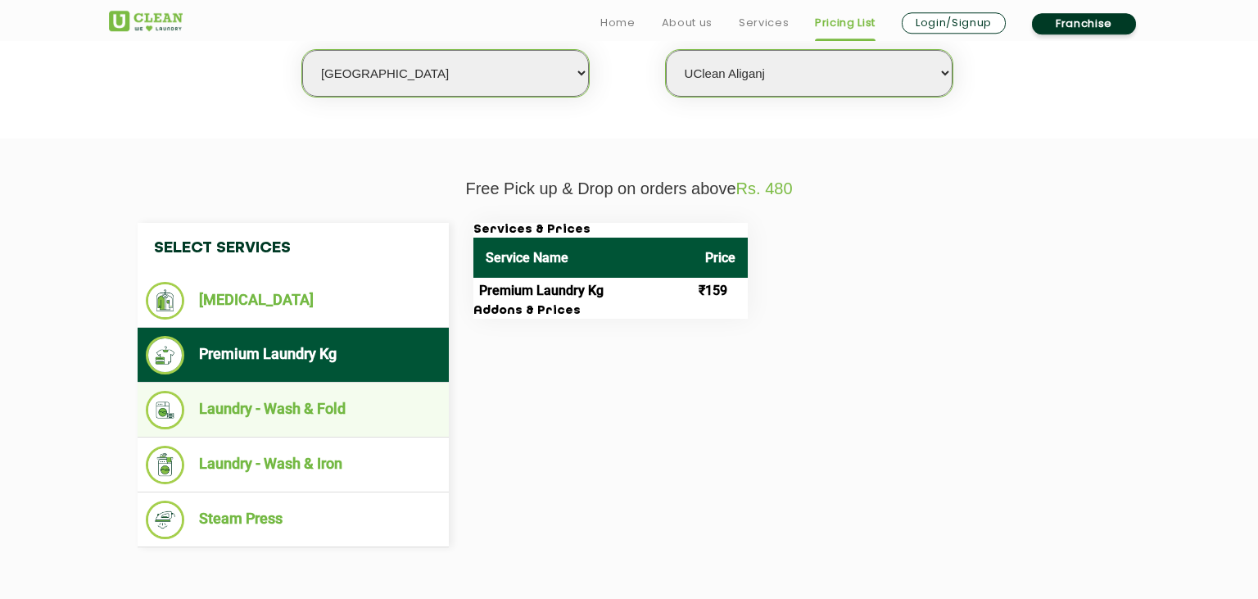
click at [343, 423] on li "Laundry - Wash & Fold" at bounding box center [293, 410] width 295 height 39
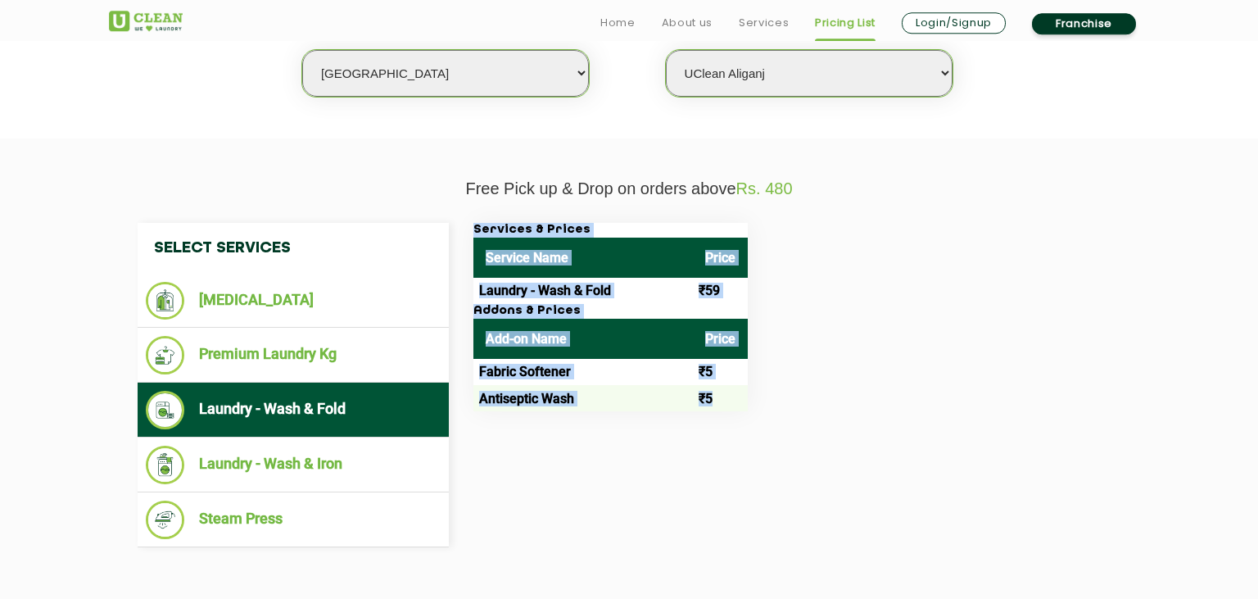
drag, startPoint x: 474, startPoint y: 229, endPoint x: 662, endPoint y: 415, distance: 264.2
click at [662, 411] on div "Services & Prices Service Name Price Laundry - Wash & Fold ₹59 Addons & Prices …" at bounding box center [611, 317] width 274 height 188
click at [693, 411] on td "₹5" at bounding box center [720, 398] width 55 height 26
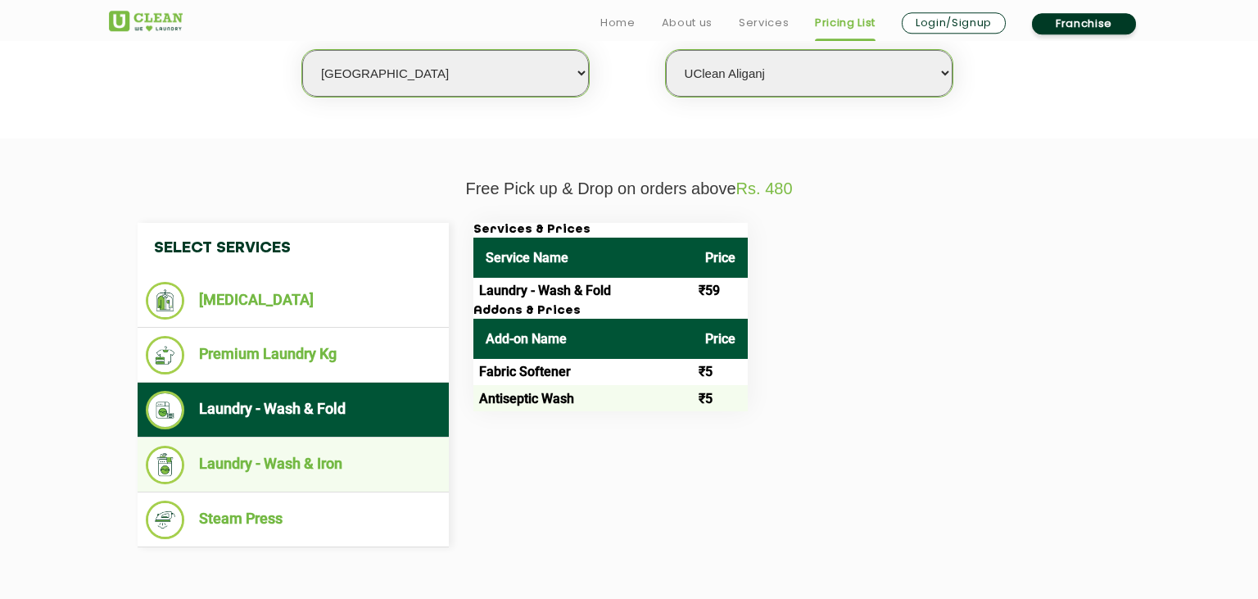
click at [322, 453] on li "Laundry - Wash & Iron" at bounding box center [293, 465] width 295 height 39
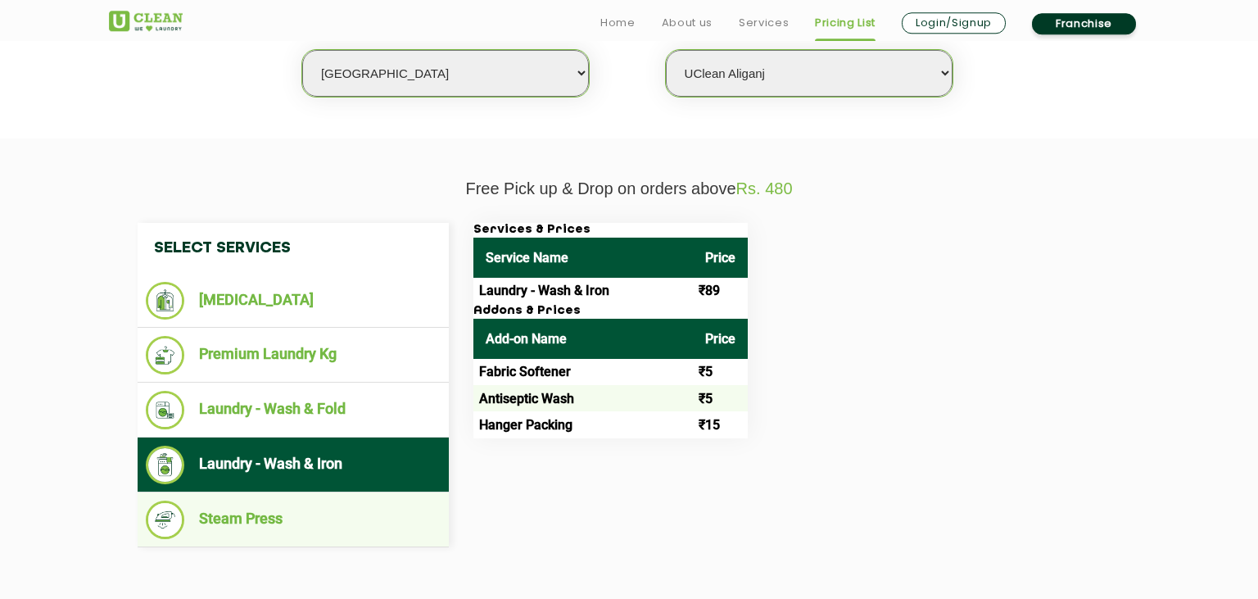
click at [290, 512] on li "Steam Press" at bounding box center [293, 520] width 295 height 39
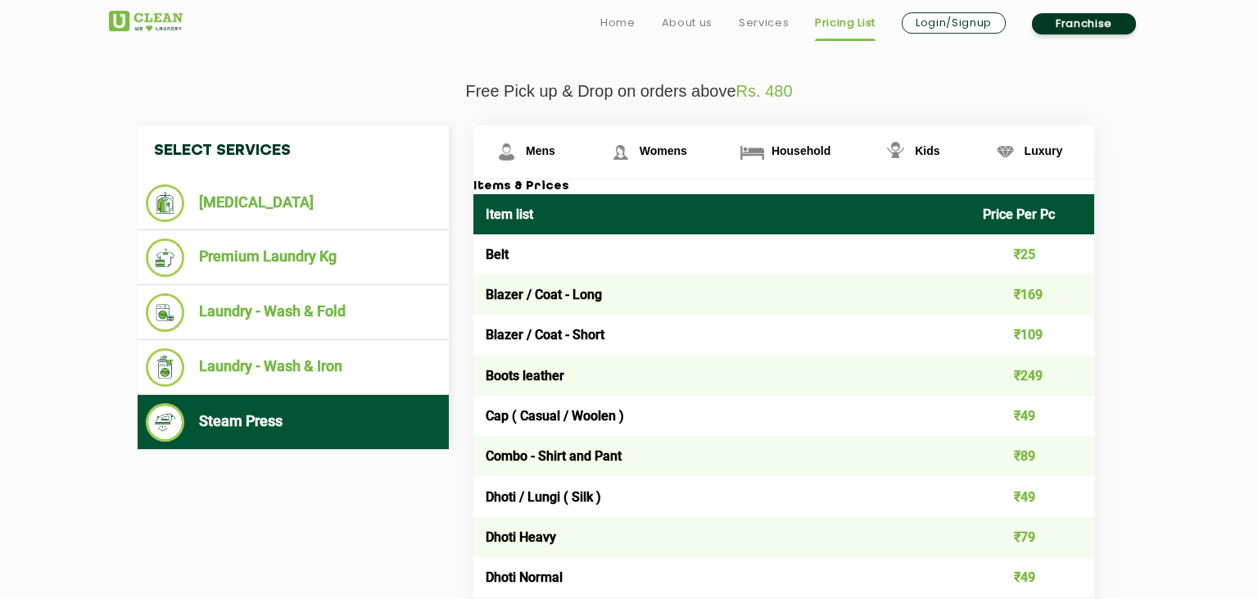
scroll to position [563, 0]
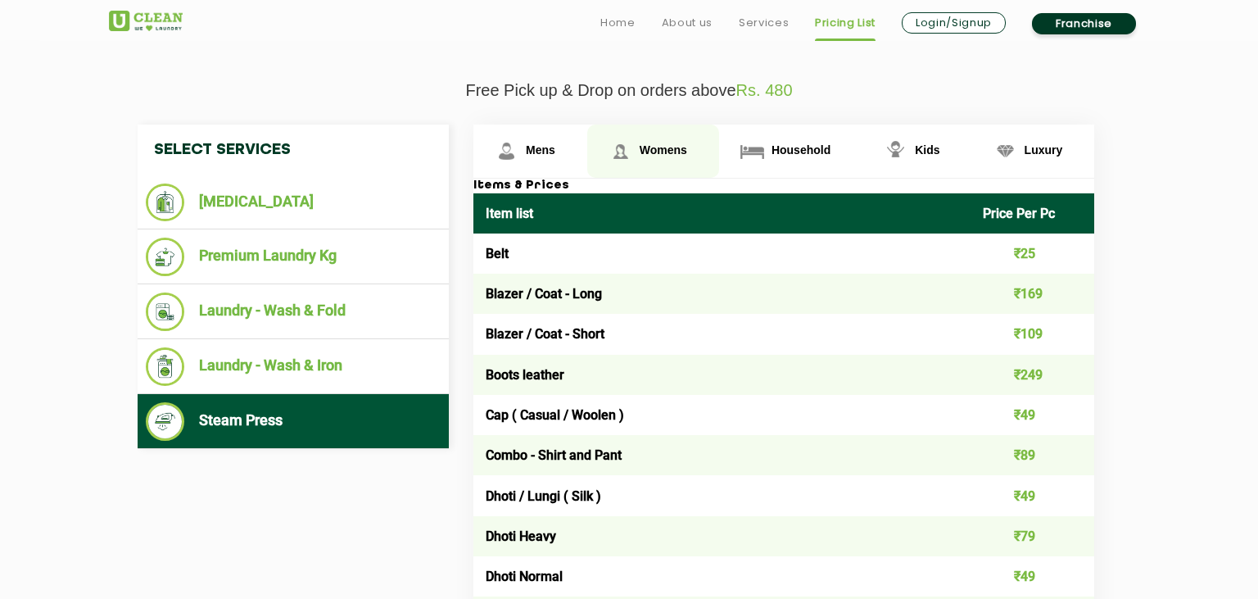
click at [555, 152] on span "Womens" at bounding box center [540, 149] width 29 height 13
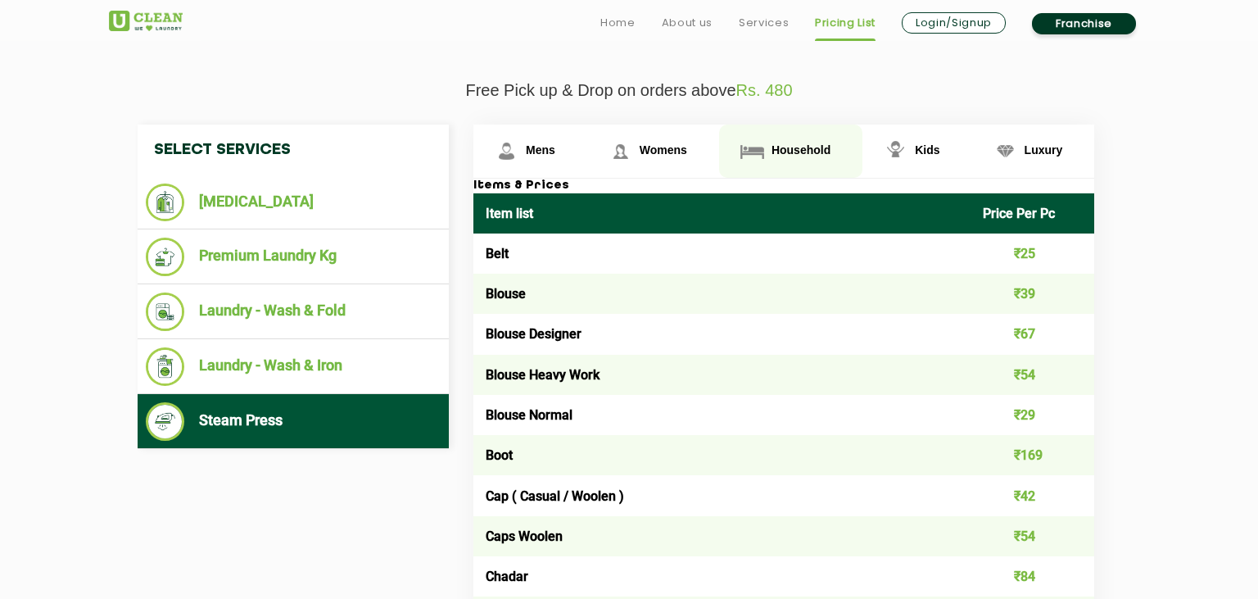
click at [587, 140] on link "Household" at bounding box center [531, 151] width 114 height 53
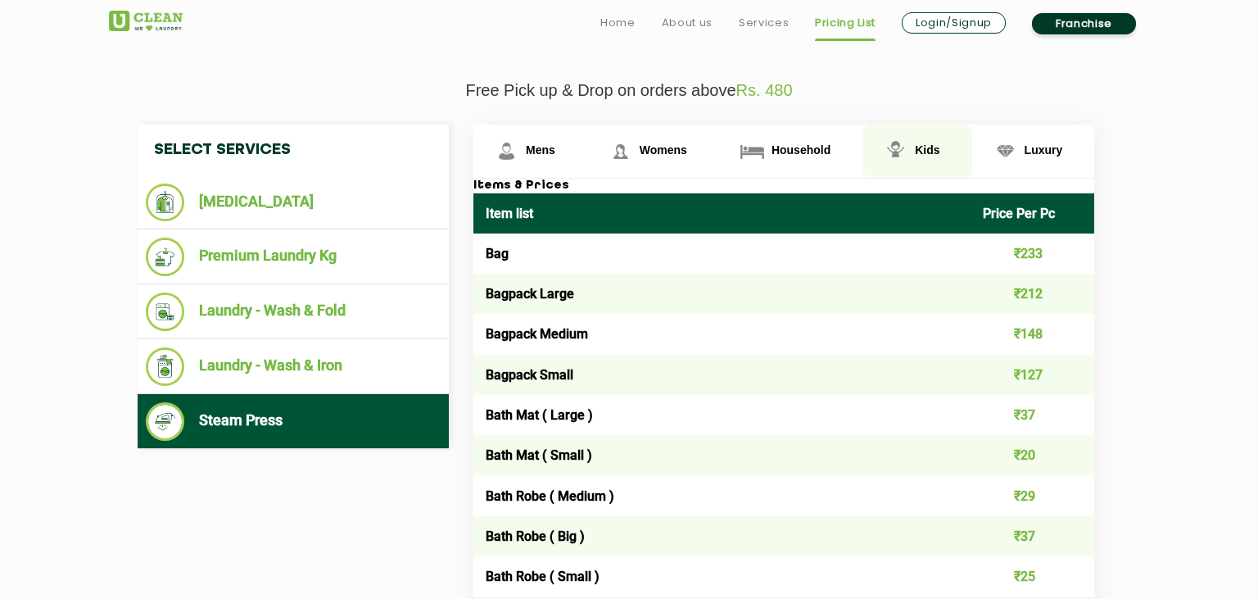
click at [587, 136] on link "Kids" at bounding box center [531, 151] width 114 height 53
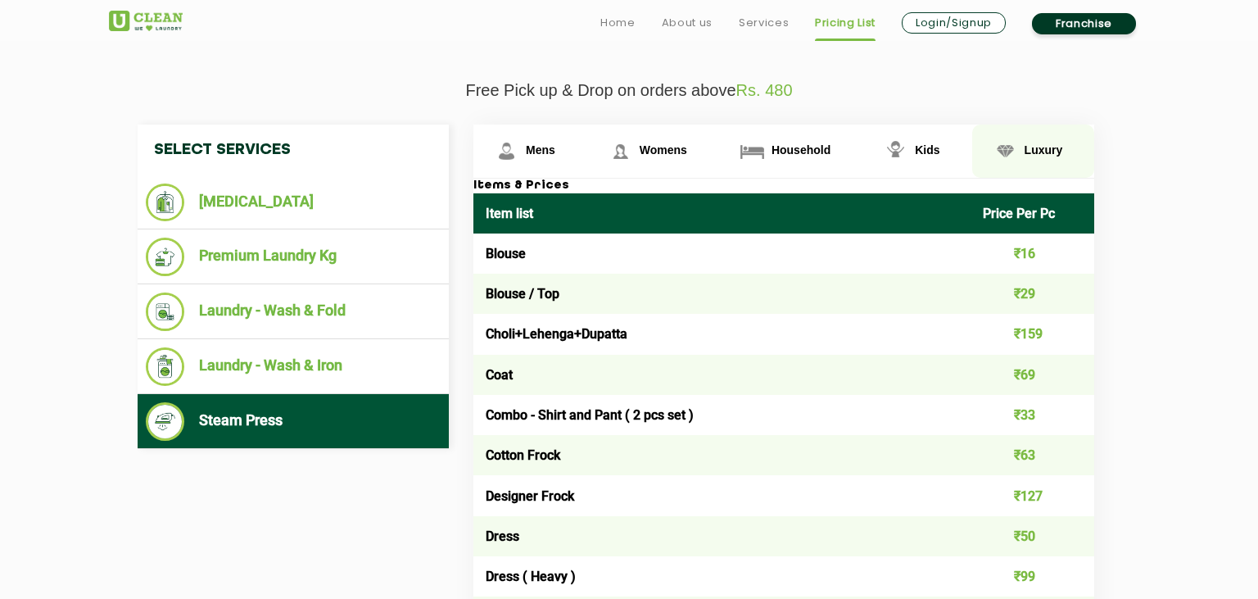
click at [587, 139] on link "Luxury" at bounding box center [531, 151] width 114 height 53
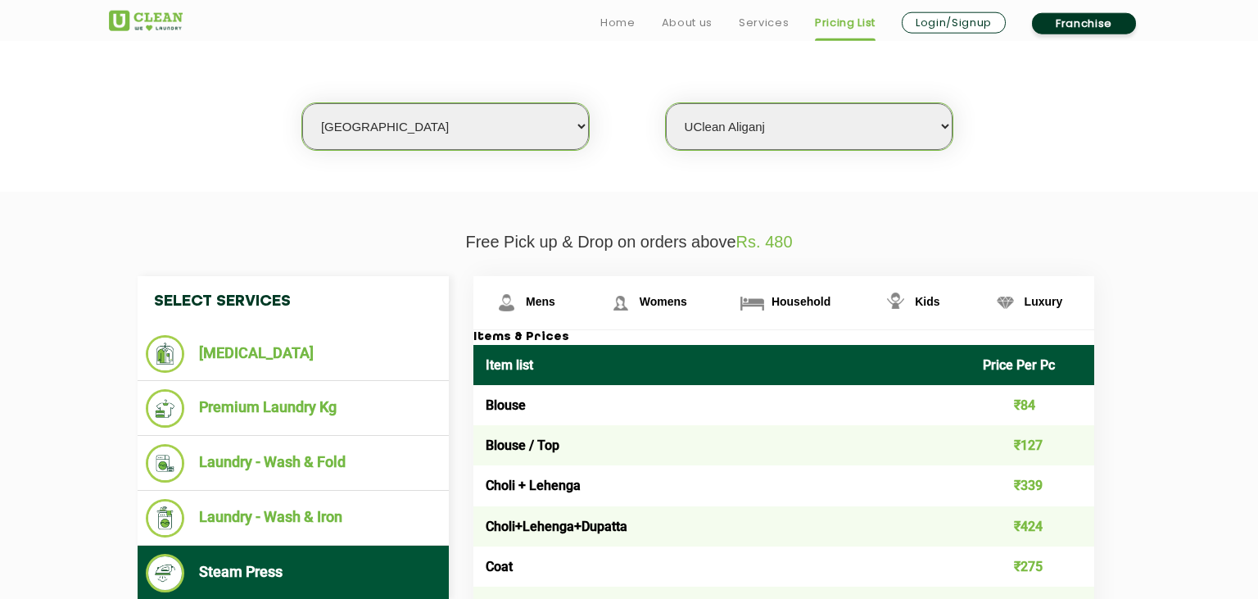
scroll to position [414, 0]
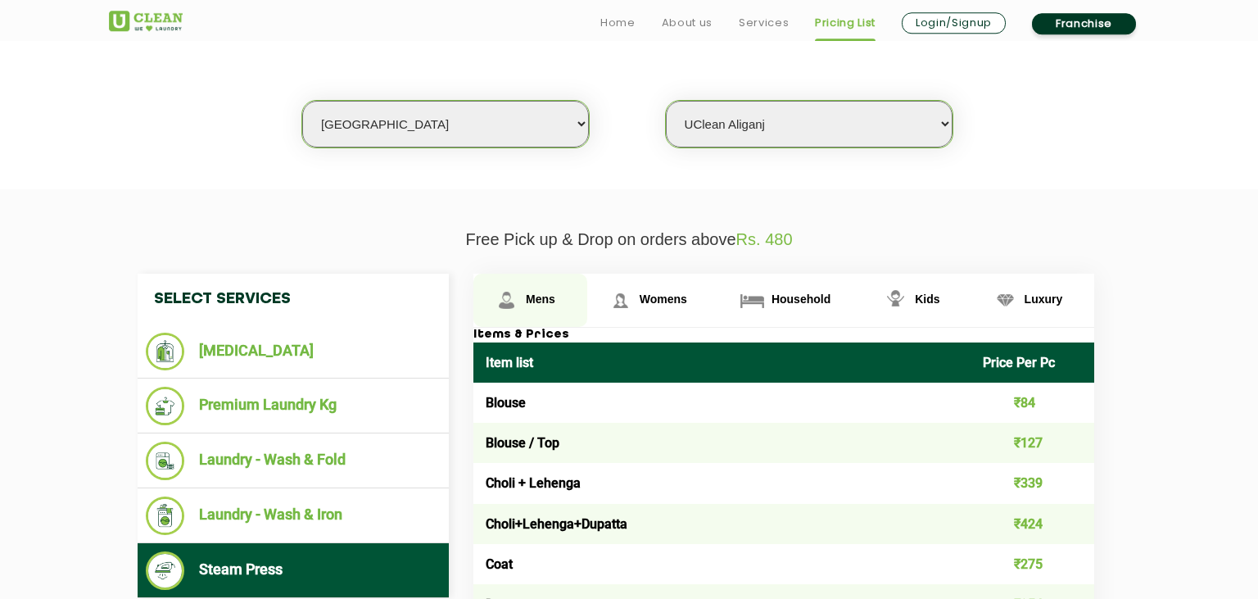
click at [555, 312] on link "Mens" at bounding box center [531, 300] width 114 height 53
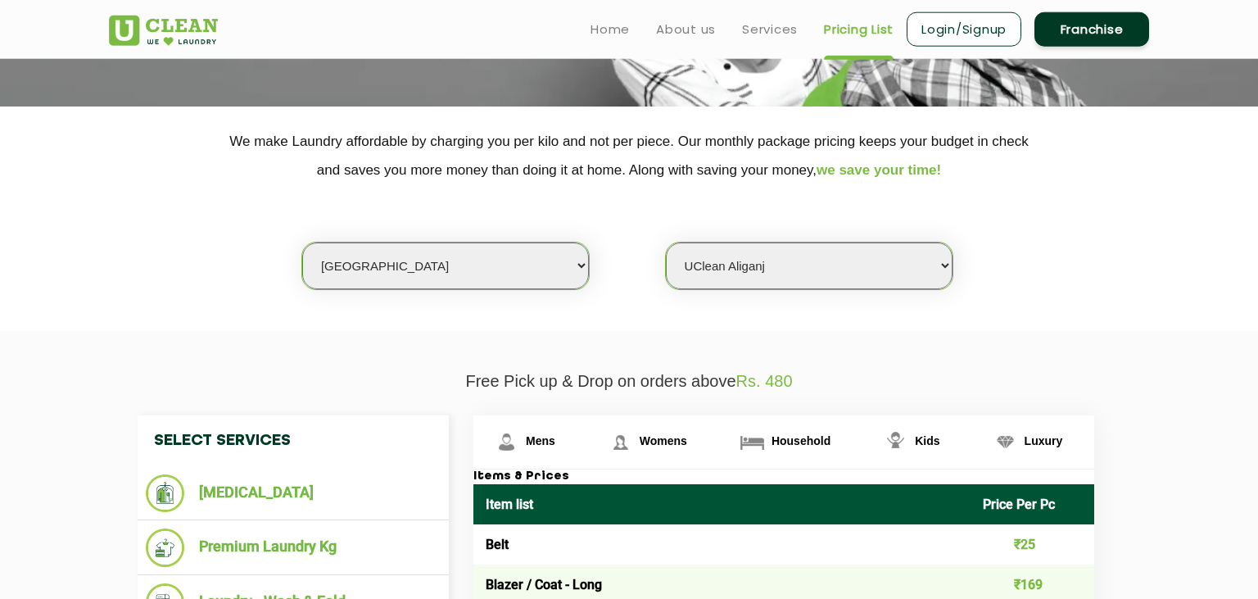
scroll to position [0, 0]
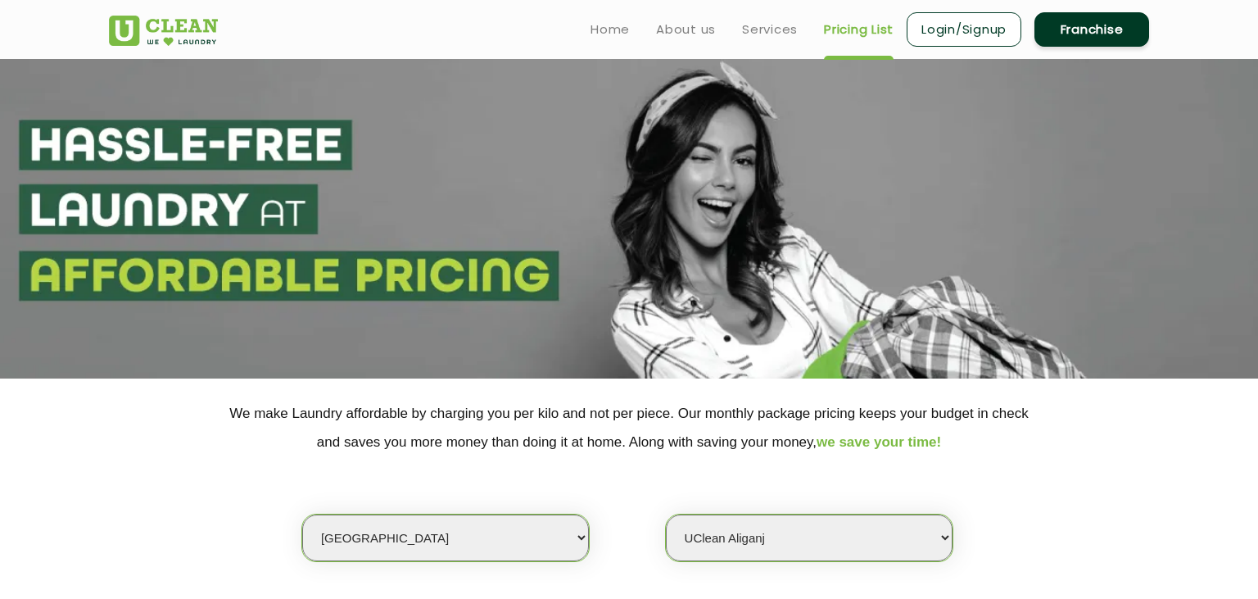
click at [414, 269] on section at bounding box center [629, 218] width 1258 height 319
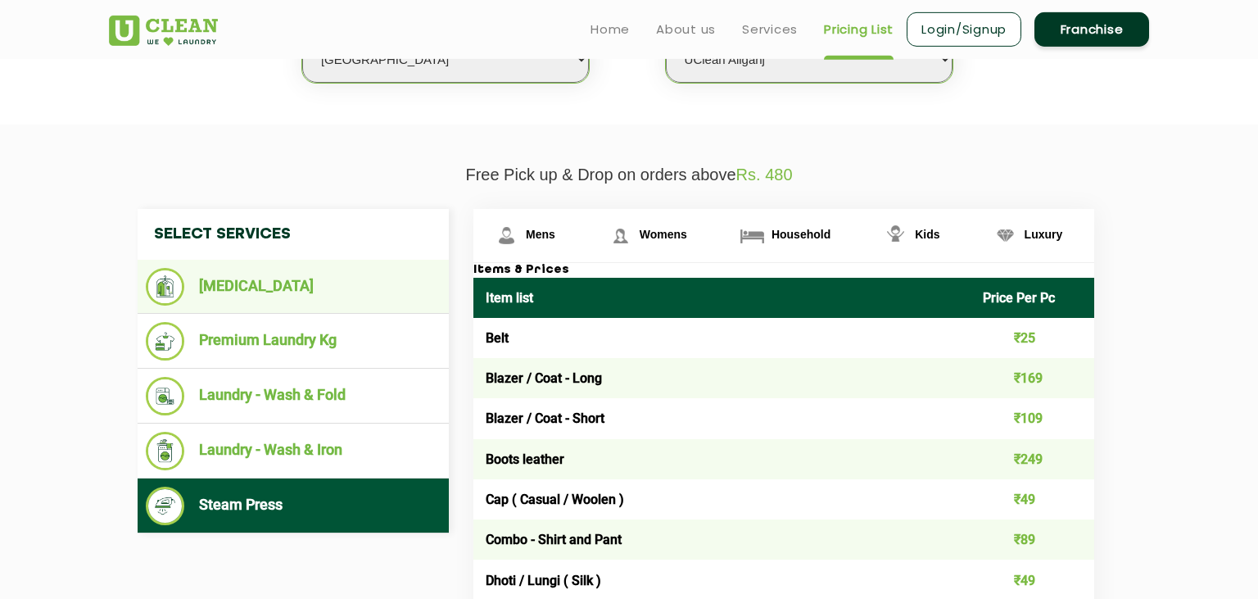
scroll to position [478, 0]
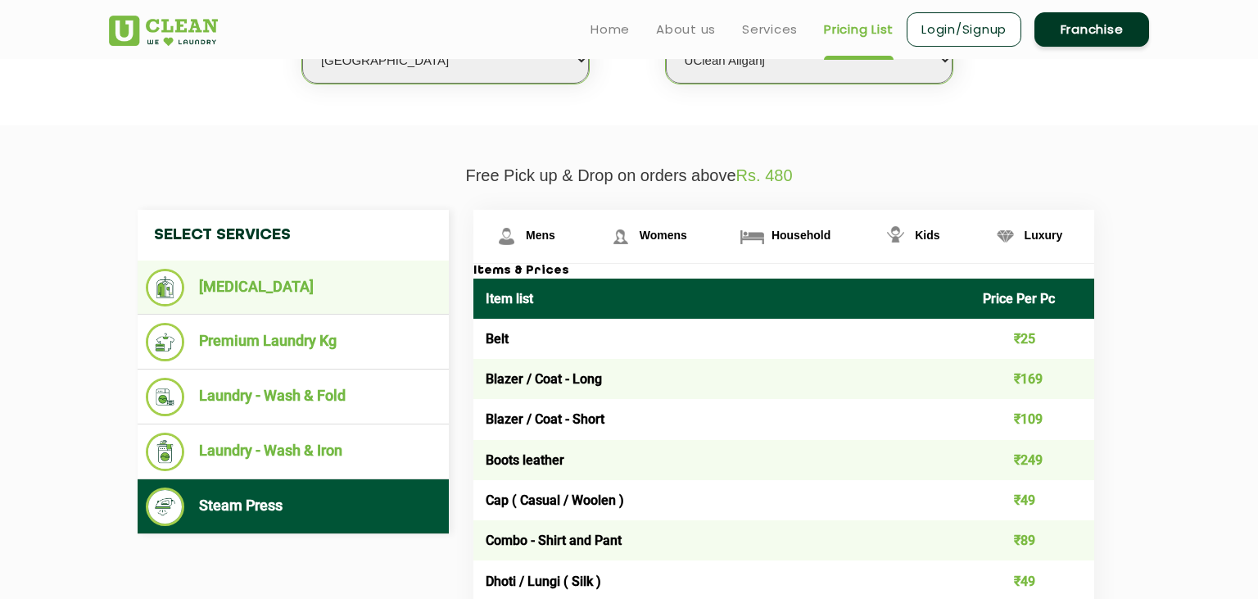
click at [309, 274] on li "[MEDICAL_DATA]" at bounding box center [293, 288] width 295 height 38
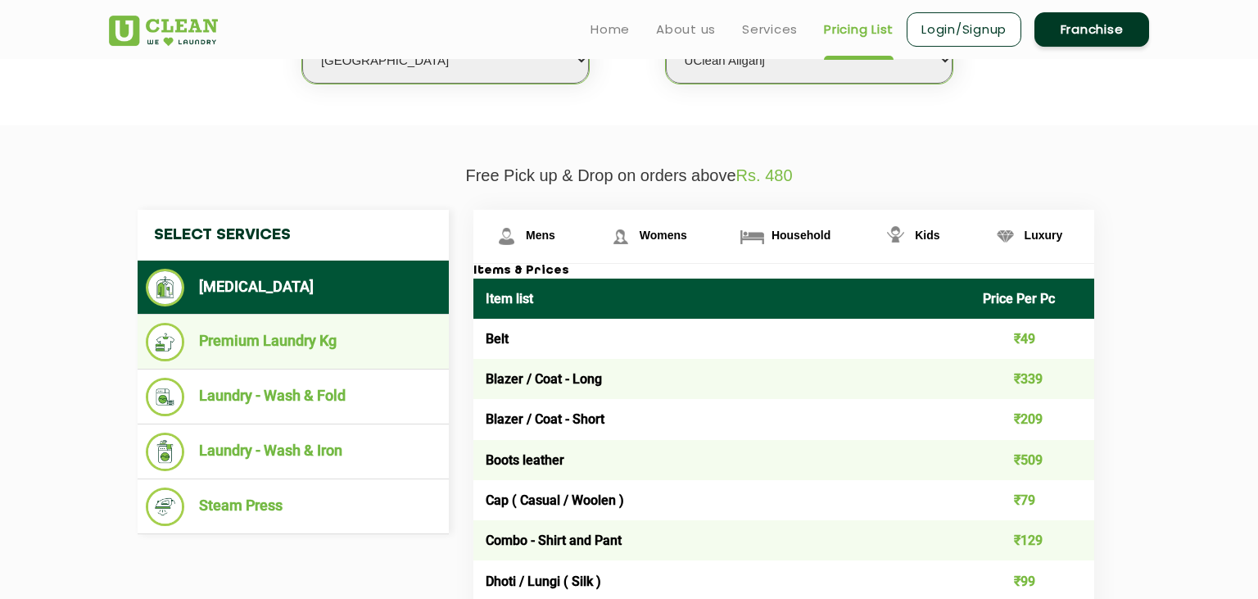
click at [325, 336] on li "Premium Laundry Kg" at bounding box center [293, 342] width 295 height 39
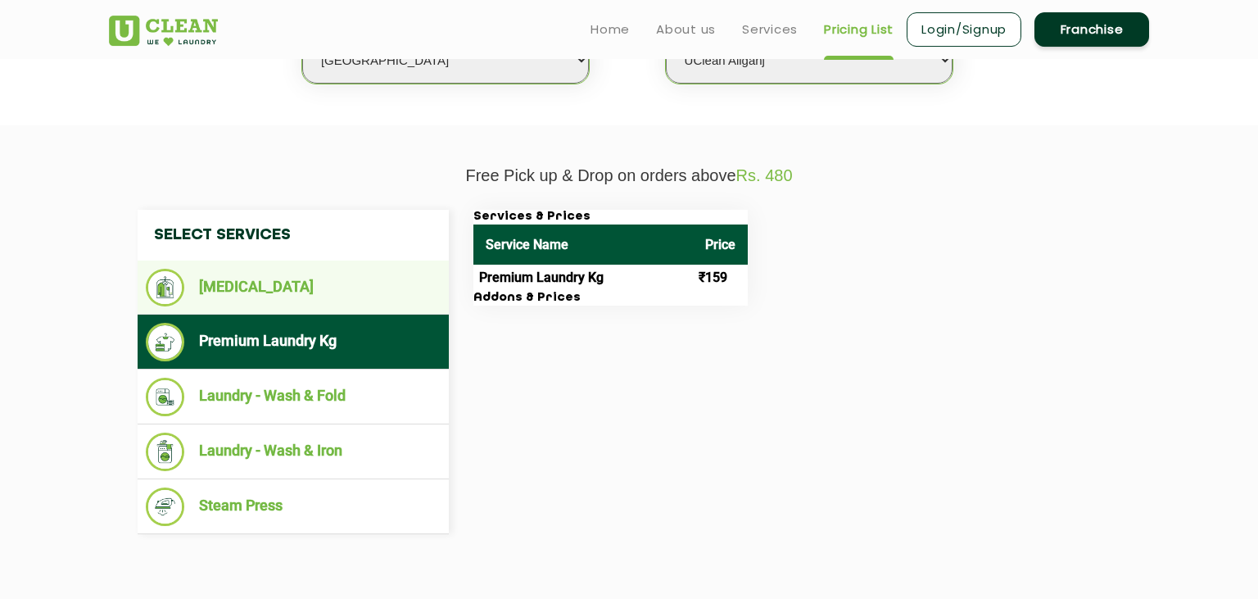
click at [356, 301] on li "[MEDICAL_DATA]" at bounding box center [293, 288] width 295 height 38
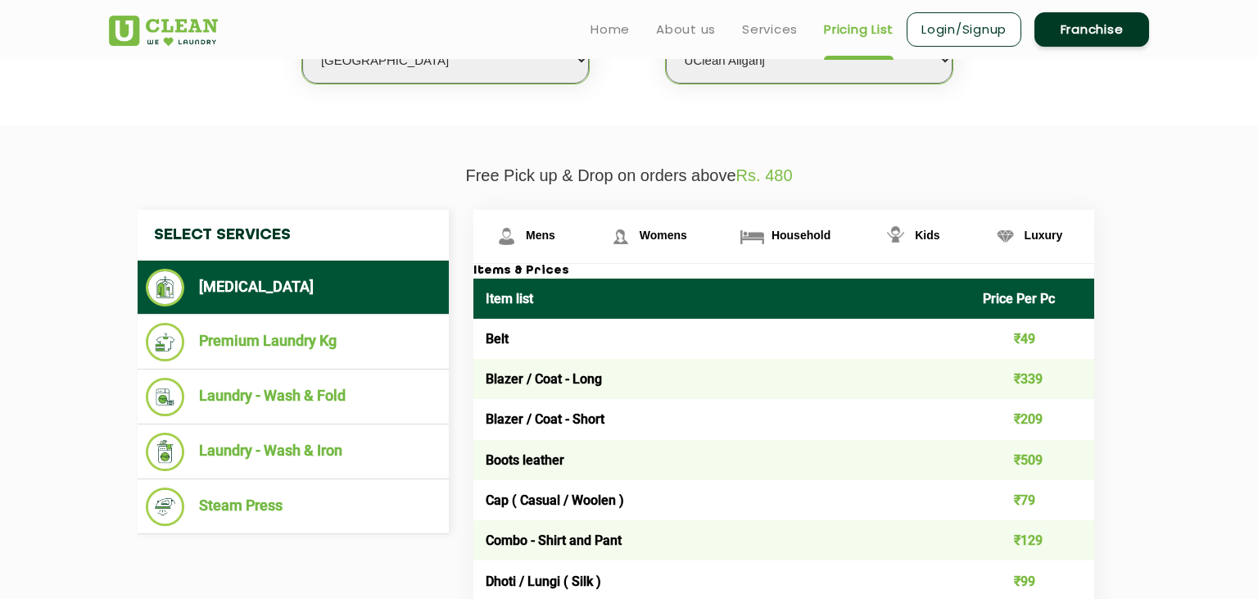
click at [244, 279] on li "[MEDICAL_DATA]" at bounding box center [293, 288] width 295 height 38
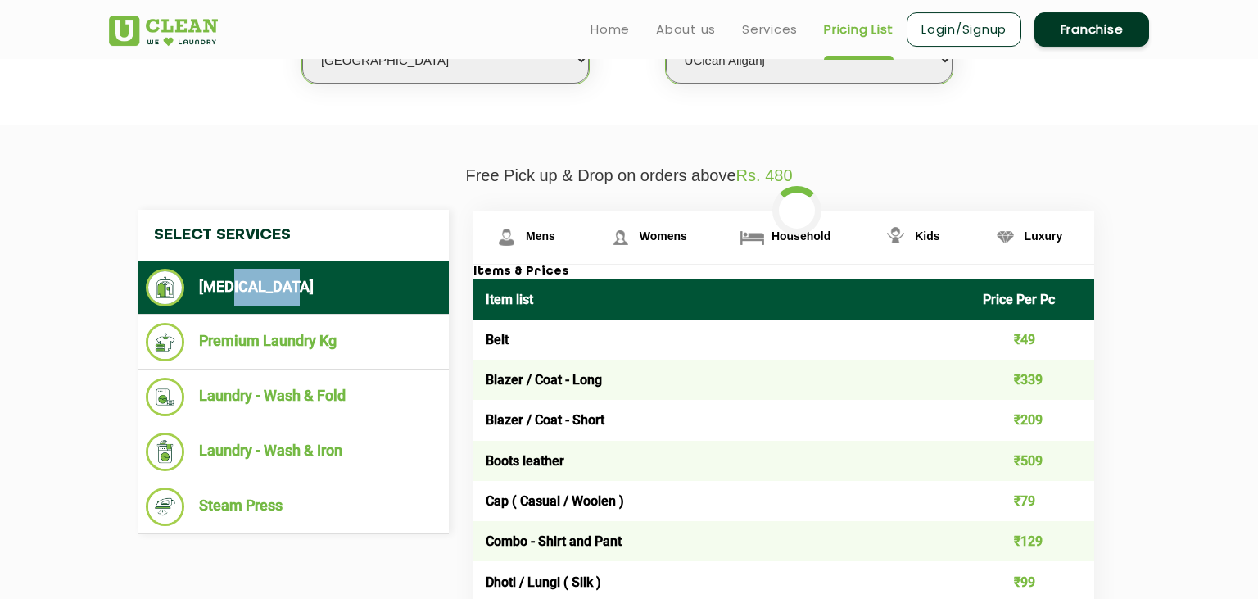
click at [244, 279] on li "[MEDICAL_DATA]" at bounding box center [293, 288] width 295 height 38
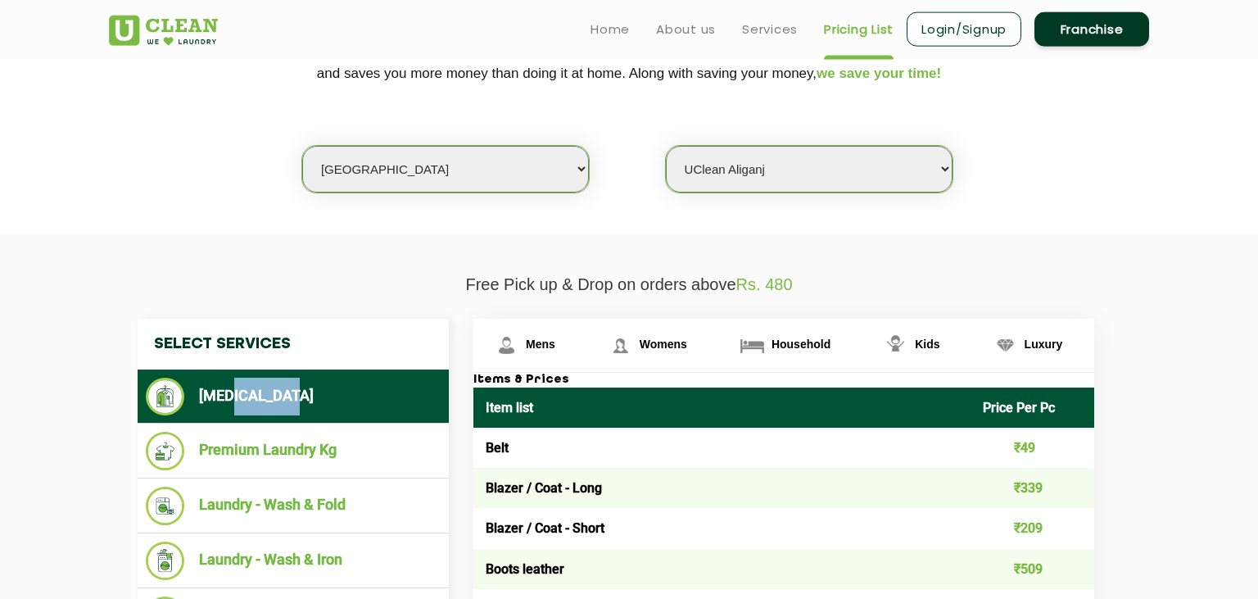
scroll to position [354, 0]
